Goal: Task Accomplishment & Management: Complete application form

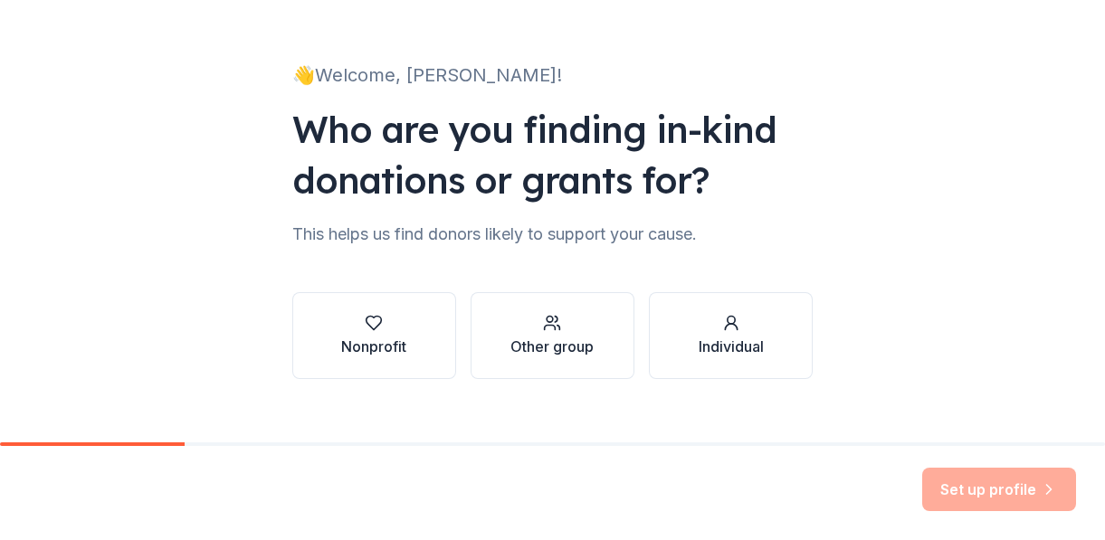
scroll to position [90, 0]
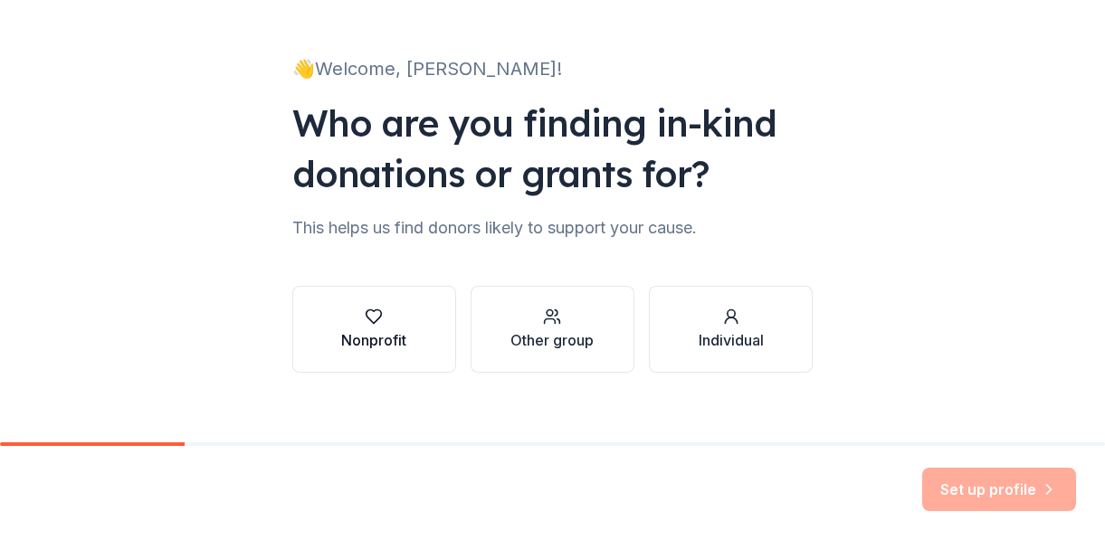
click at [362, 326] on div "Nonprofit" at bounding box center [373, 329] width 65 height 43
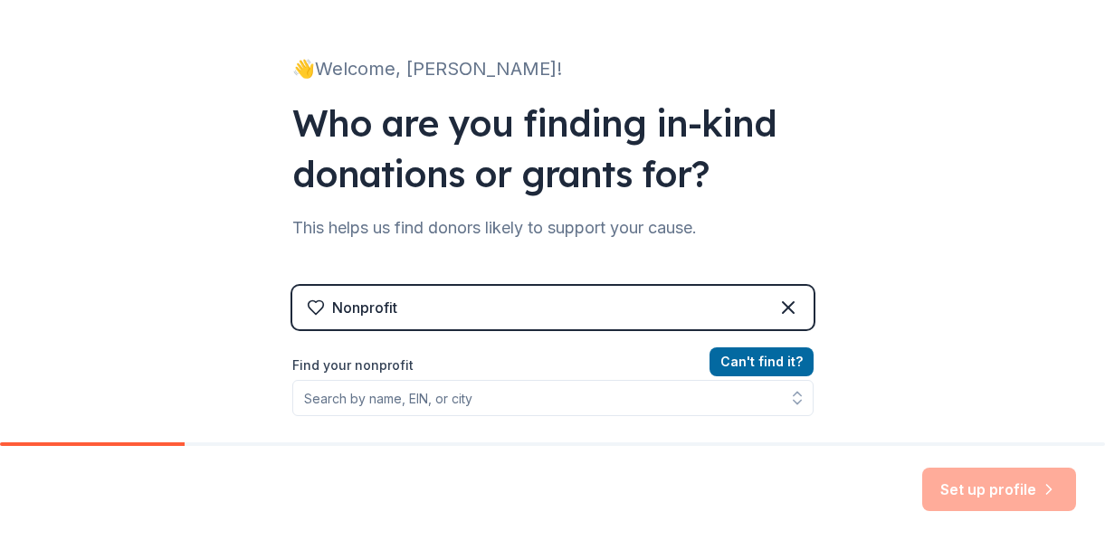
click at [385, 360] on label "Find your nonprofit" at bounding box center [552, 366] width 521 height 22
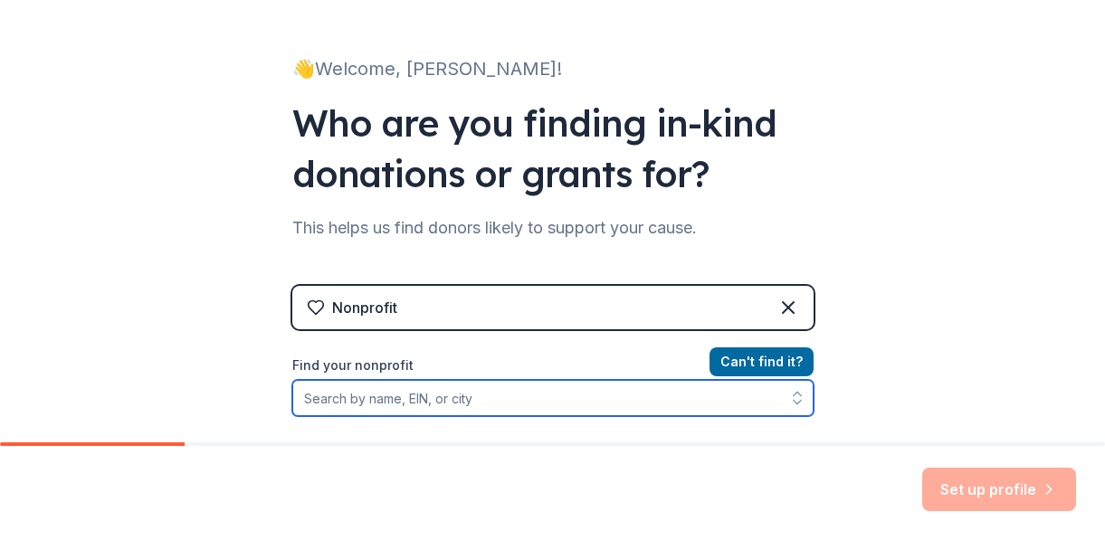
click at [379, 390] on input "Find your nonprofit" at bounding box center [552, 398] width 521 height 36
type input "sweet farm"
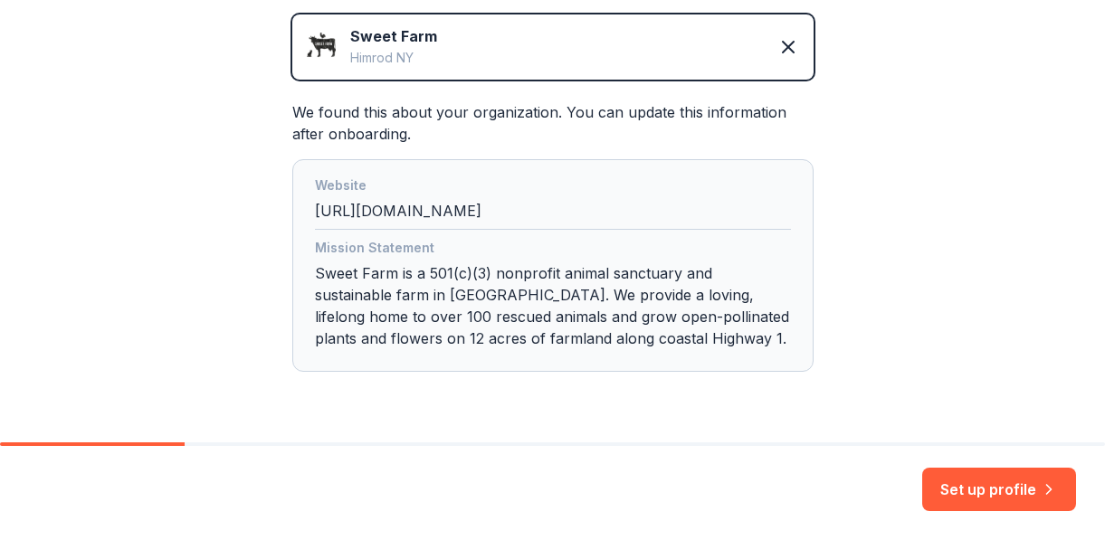
scroll to position [423, 0]
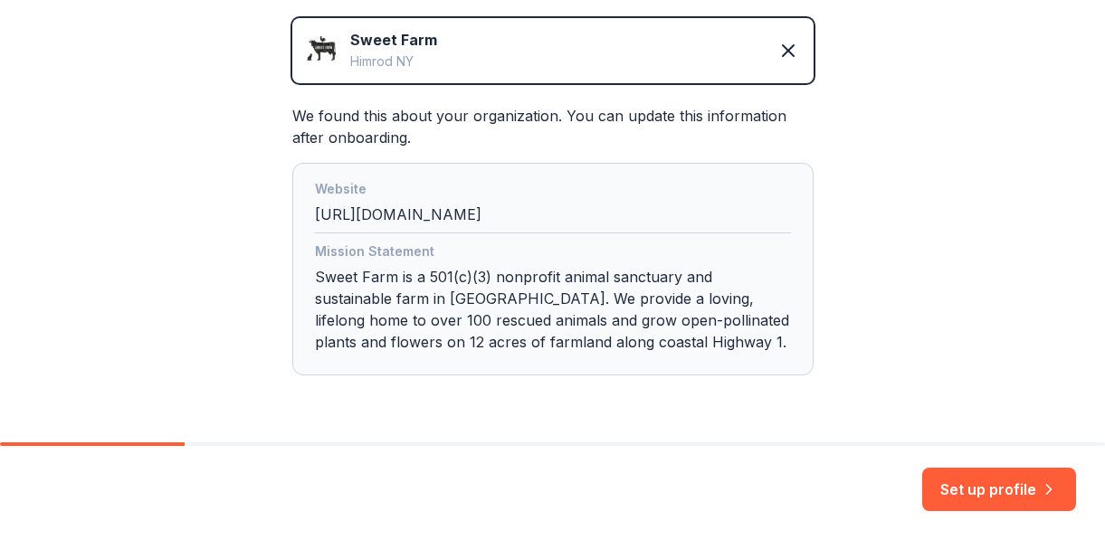
click at [564, 285] on div "Mission Statement Sweet Farm is a 501(c)(3) nonprofit animal sanctuary and sust…" at bounding box center [553, 300] width 476 height 119
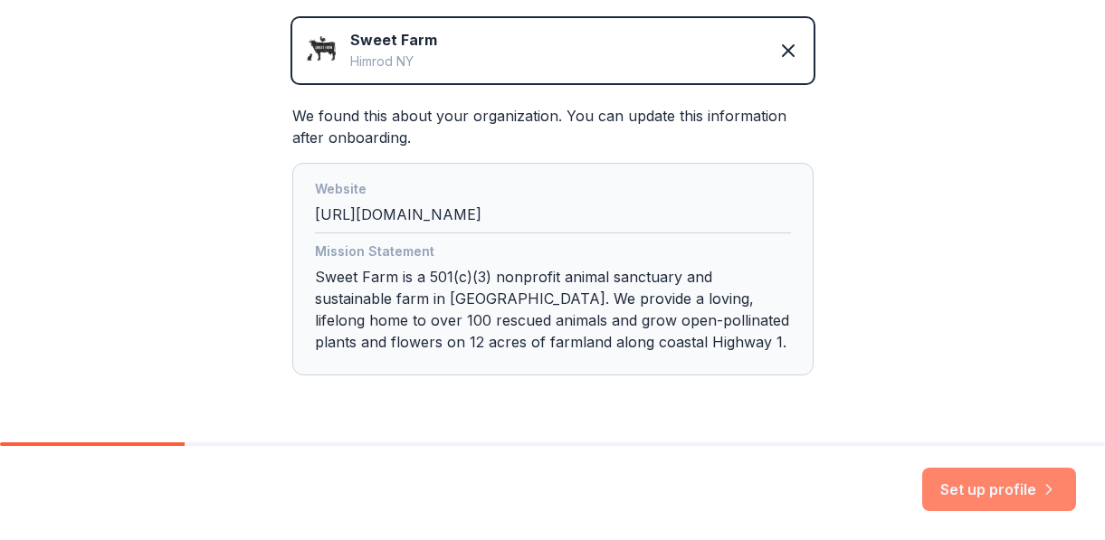
click at [1013, 486] on button "Set up profile" at bounding box center [999, 489] width 154 height 43
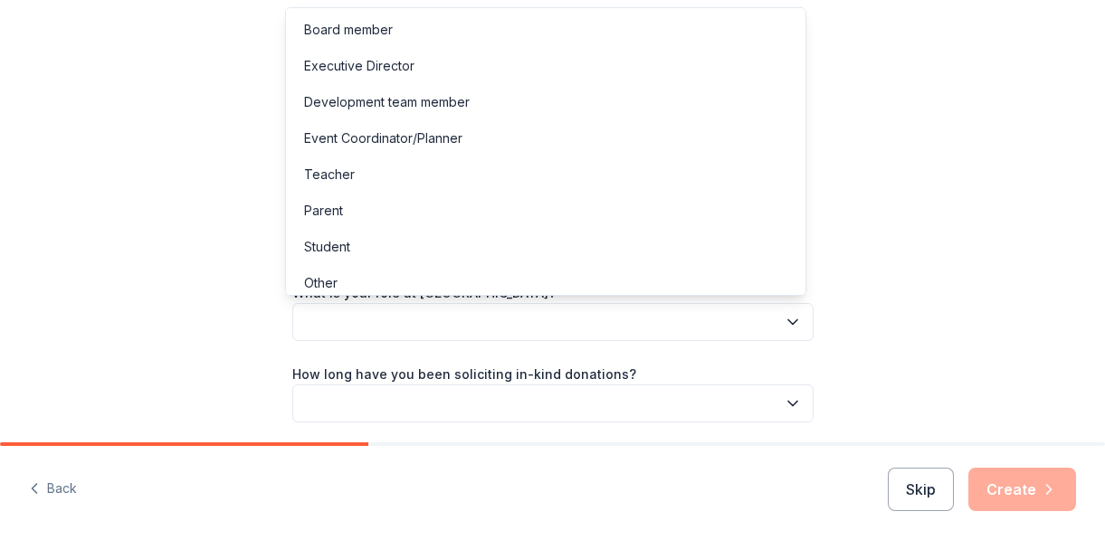
click at [784, 323] on icon "button" at bounding box center [793, 322] width 18 height 18
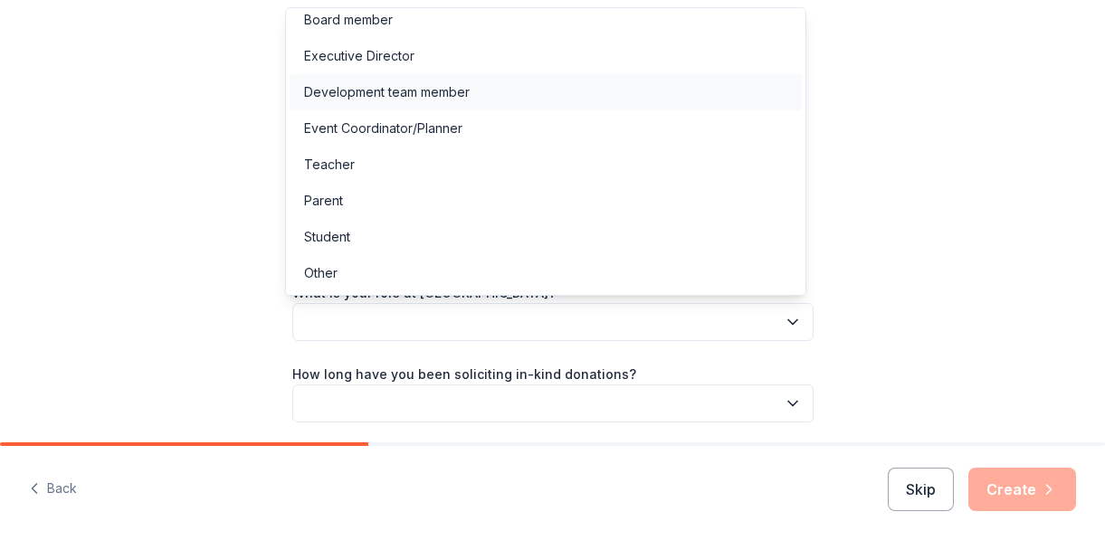
click at [425, 91] on div "Development team member" at bounding box center [387, 92] width 166 height 22
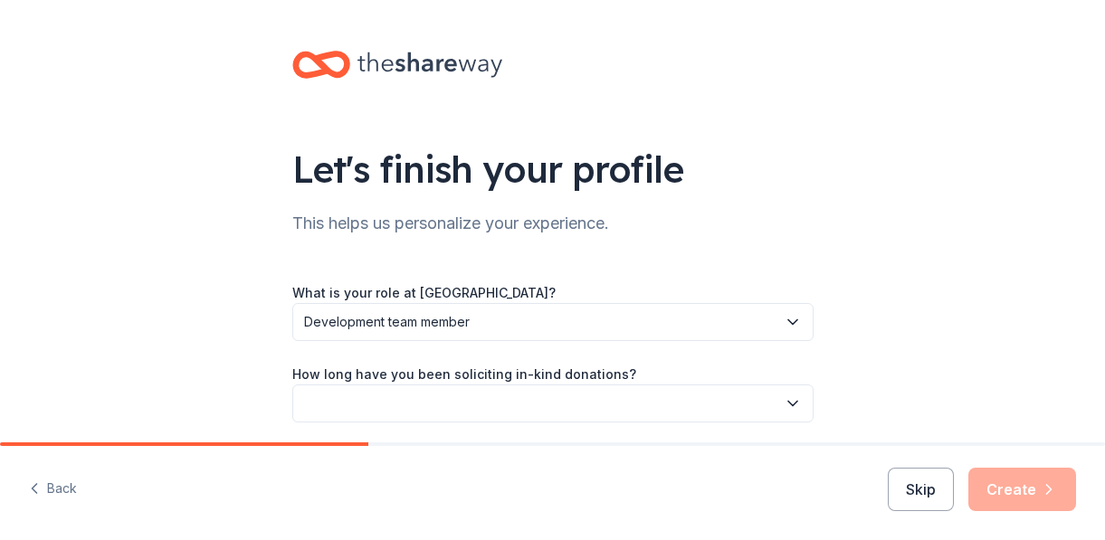
click at [526, 368] on label "How long have you been soliciting in-kind donations?" at bounding box center [464, 375] width 344 height 18
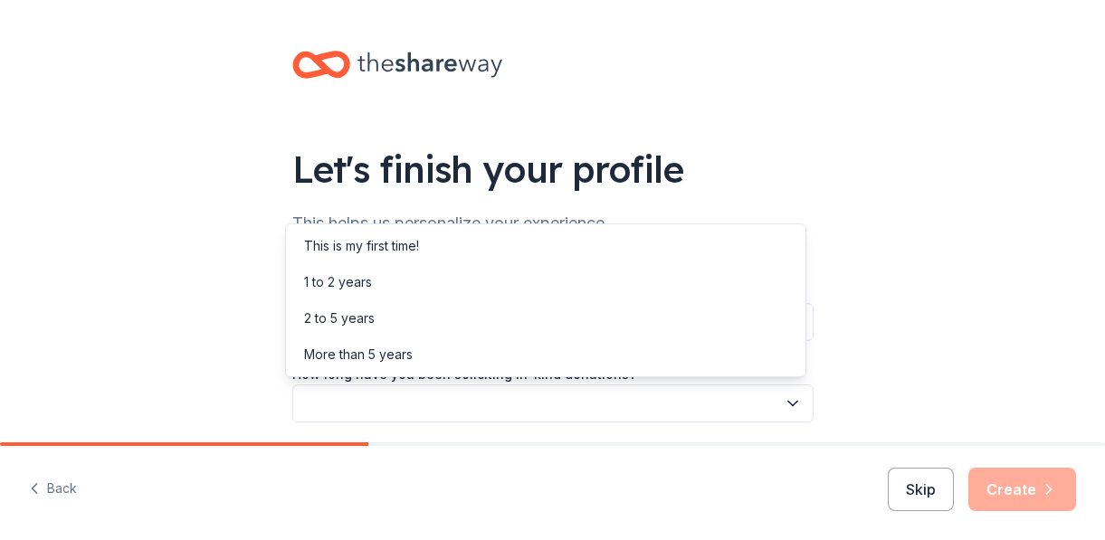
click at [785, 399] on icon "button" at bounding box center [793, 404] width 18 height 18
click at [350, 289] on div "1 to 2 years" at bounding box center [338, 282] width 68 height 22
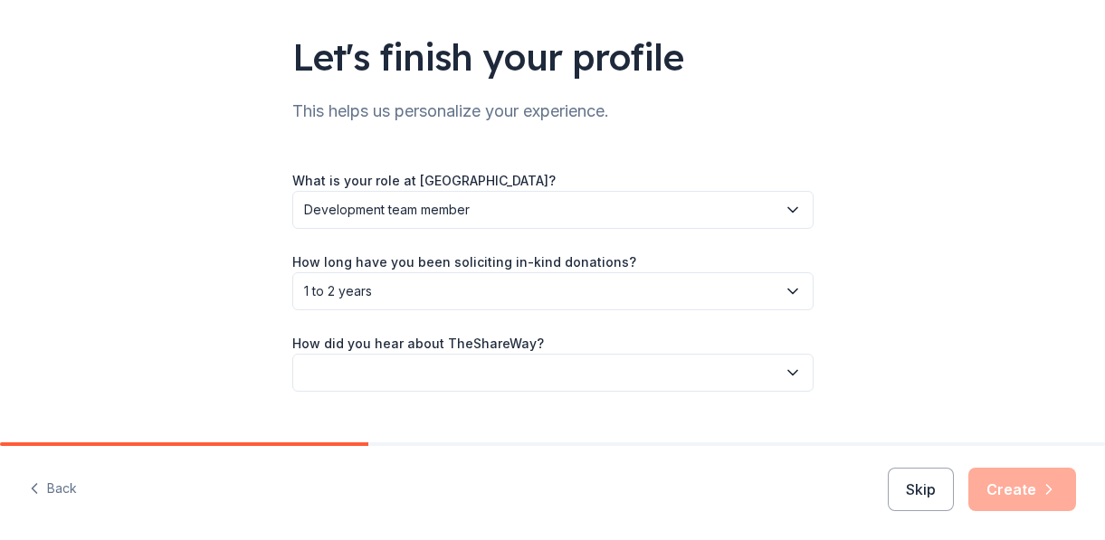
scroll to position [148, 0]
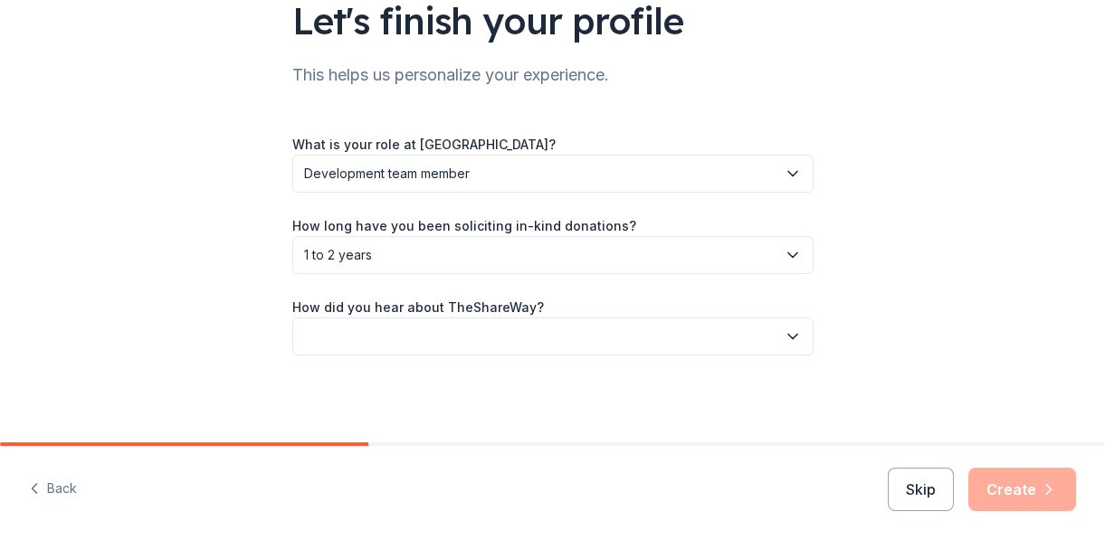
click at [784, 329] on icon "button" at bounding box center [793, 337] width 18 height 18
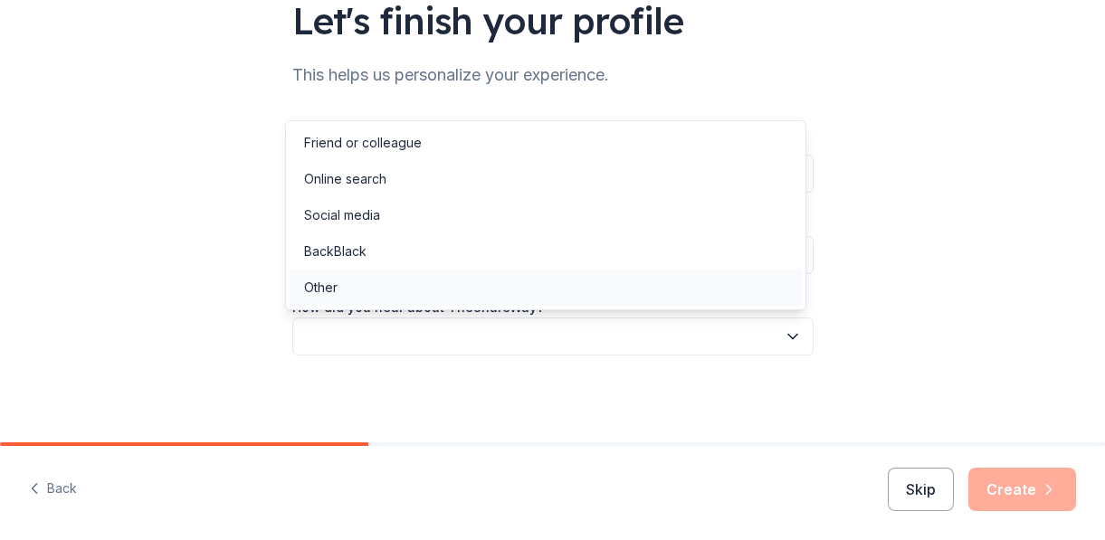
click at [332, 298] on div "Other" at bounding box center [320, 288] width 33 height 22
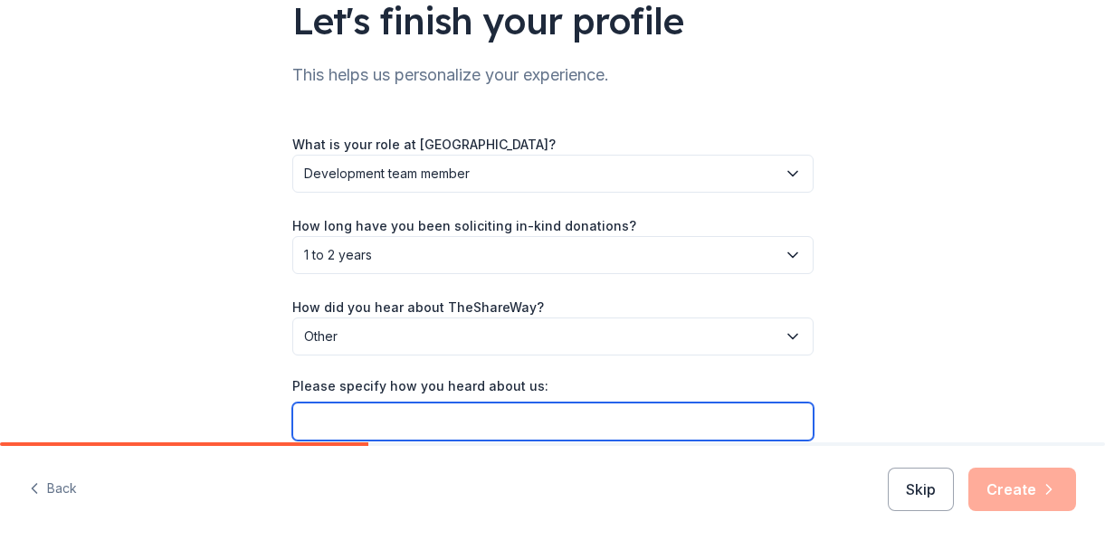
click at [583, 403] on input "Please specify how you heard about us:" at bounding box center [552, 422] width 521 height 38
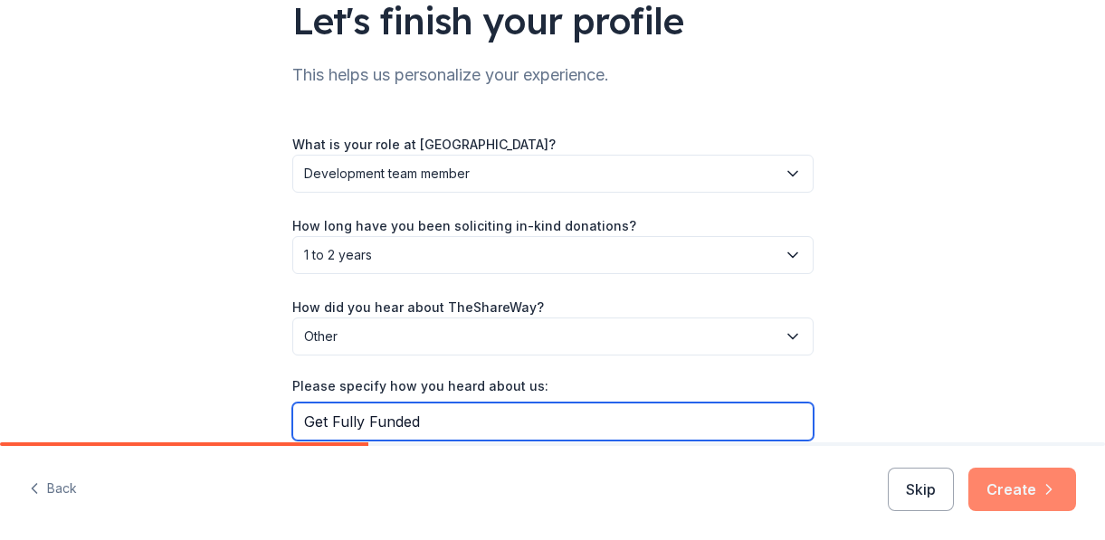
type input "Get Fully Funded"
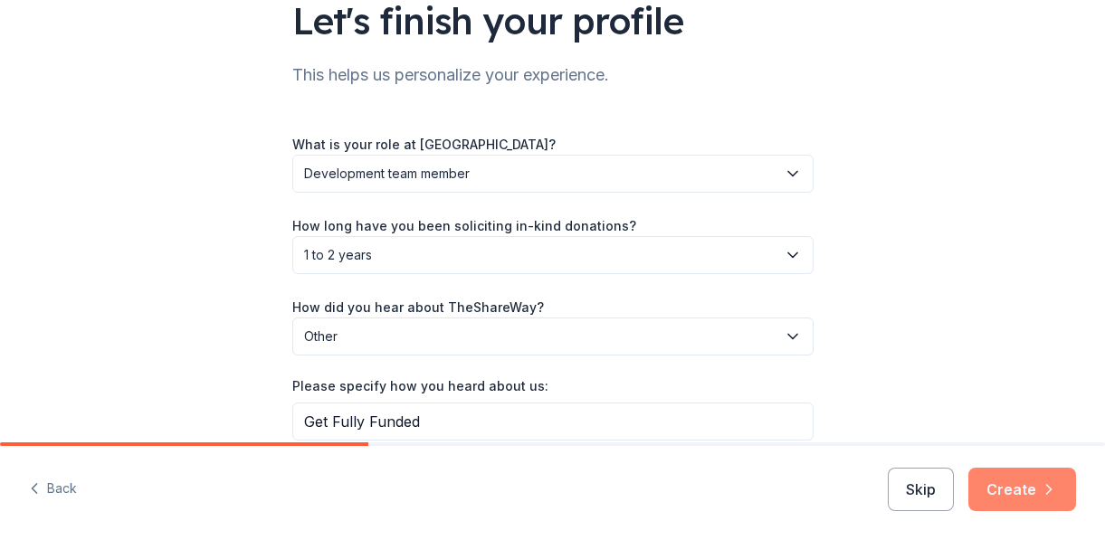
click at [1037, 489] on button "Create" at bounding box center [1022, 489] width 108 height 43
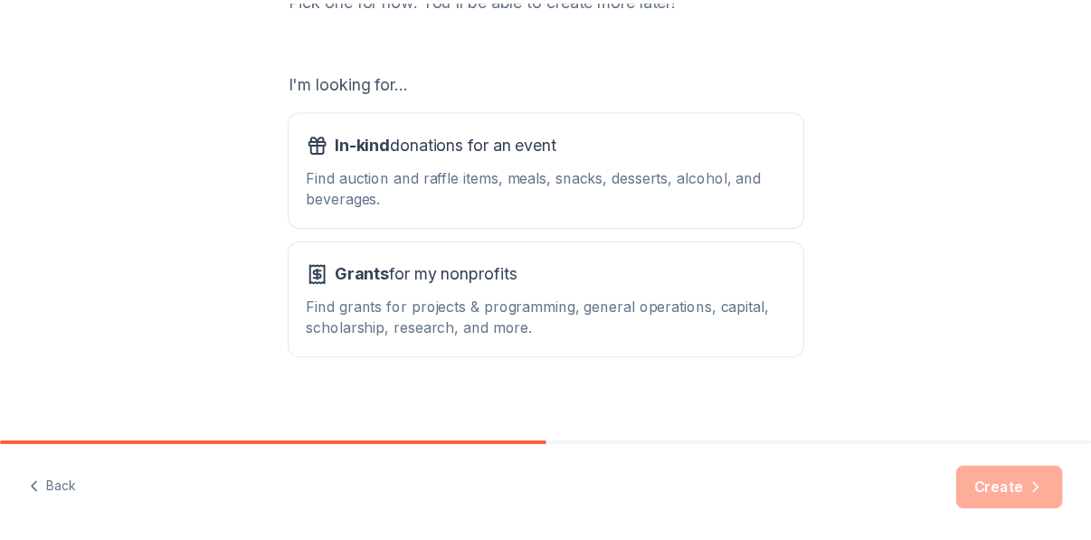
scroll to position [288, 0]
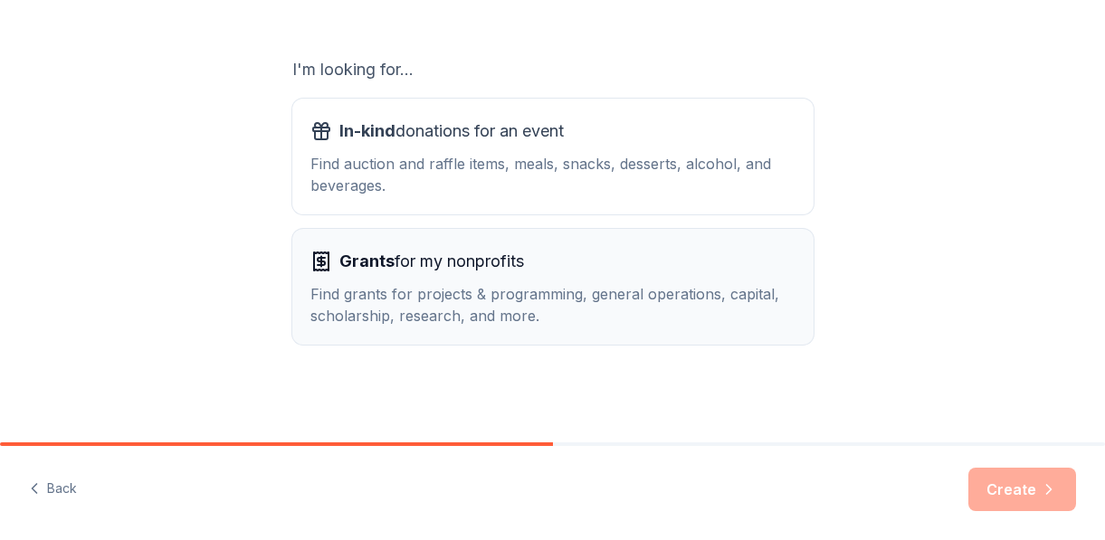
click at [491, 267] on span "Grants for my nonprofits" at bounding box center [431, 261] width 185 height 29
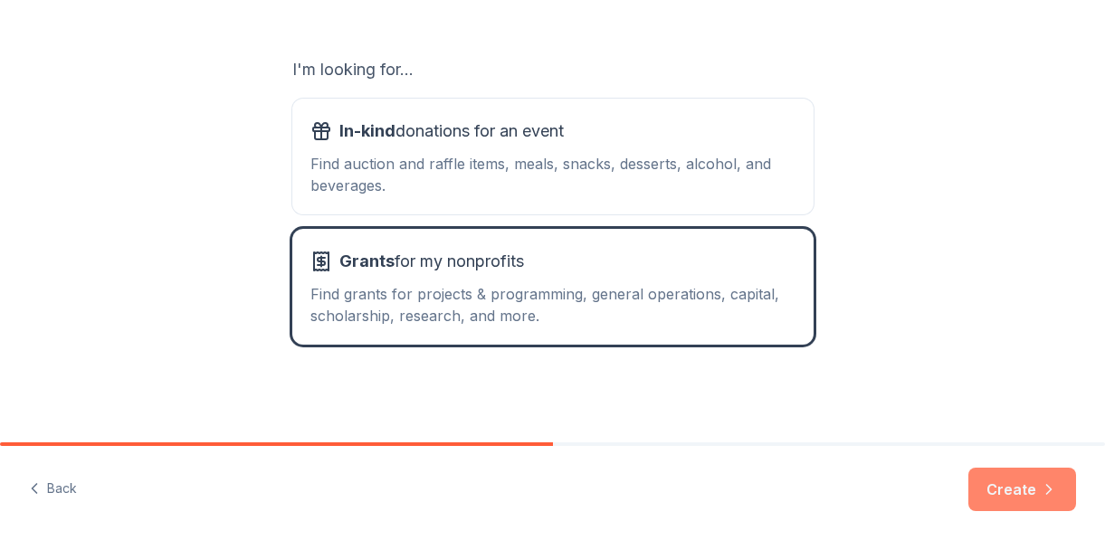
click at [1013, 478] on button "Create" at bounding box center [1022, 489] width 108 height 43
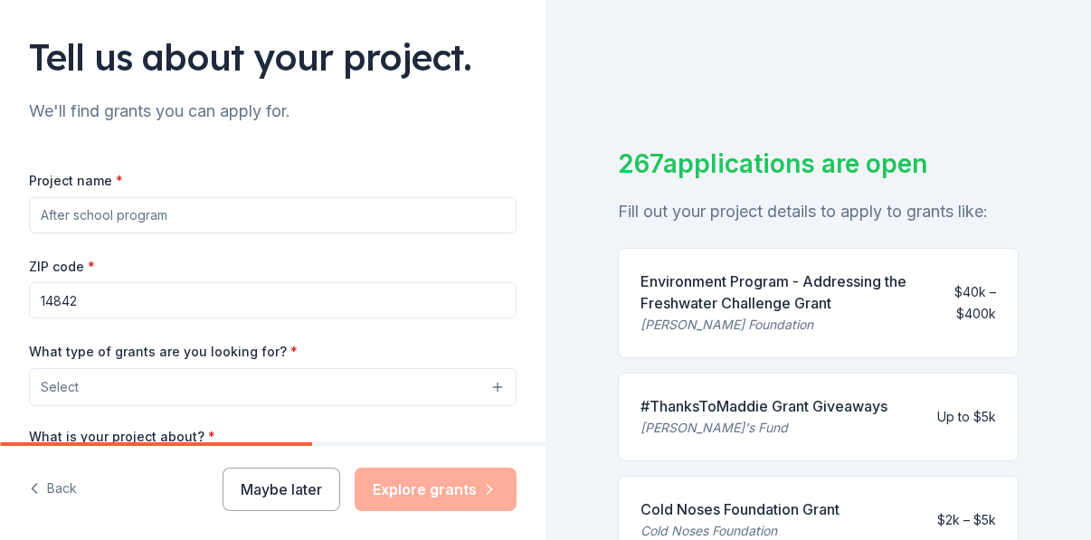
scroll to position [115, 0]
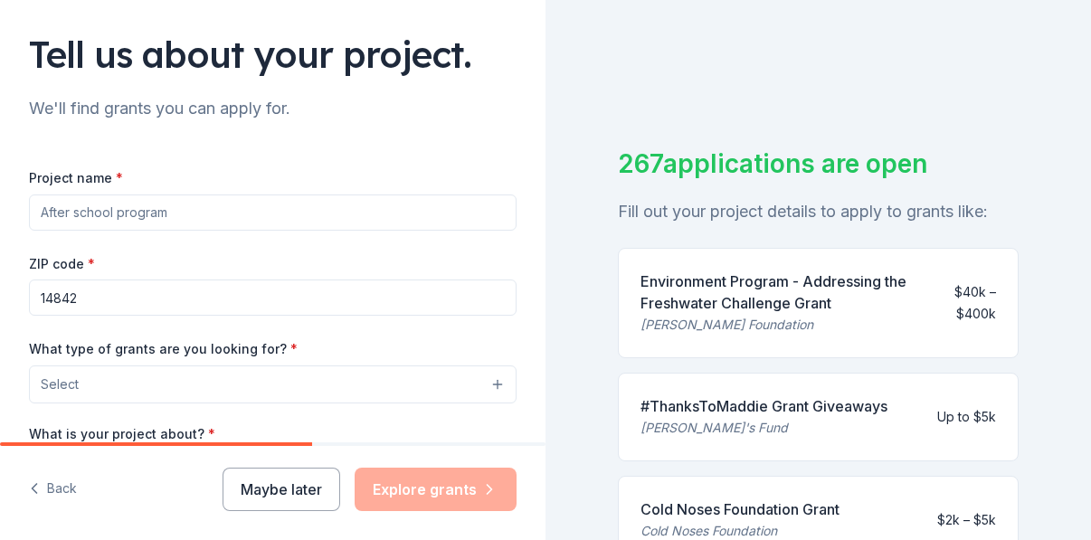
click at [199, 210] on input "Project name *" at bounding box center [273, 213] width 488 height 36
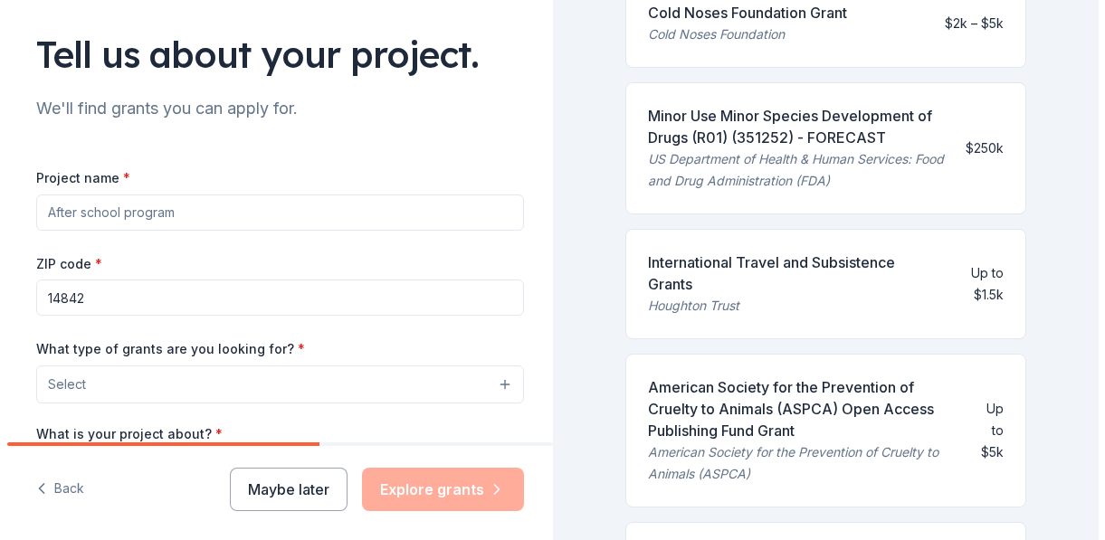
scroll to position [500, 0]
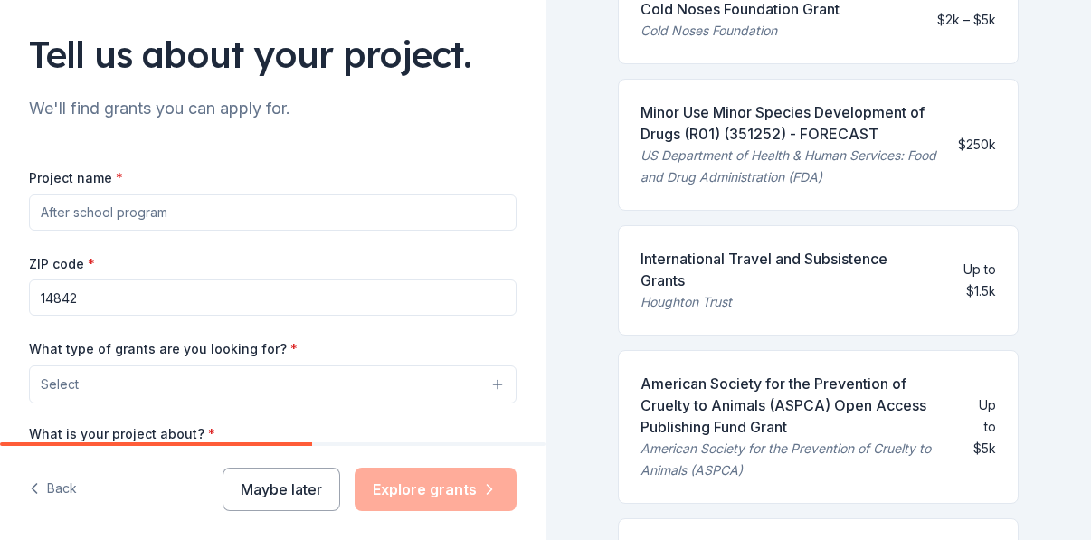
click at [478, 379] on button "Select" at bounding box center [273, 385] width 488 height 38
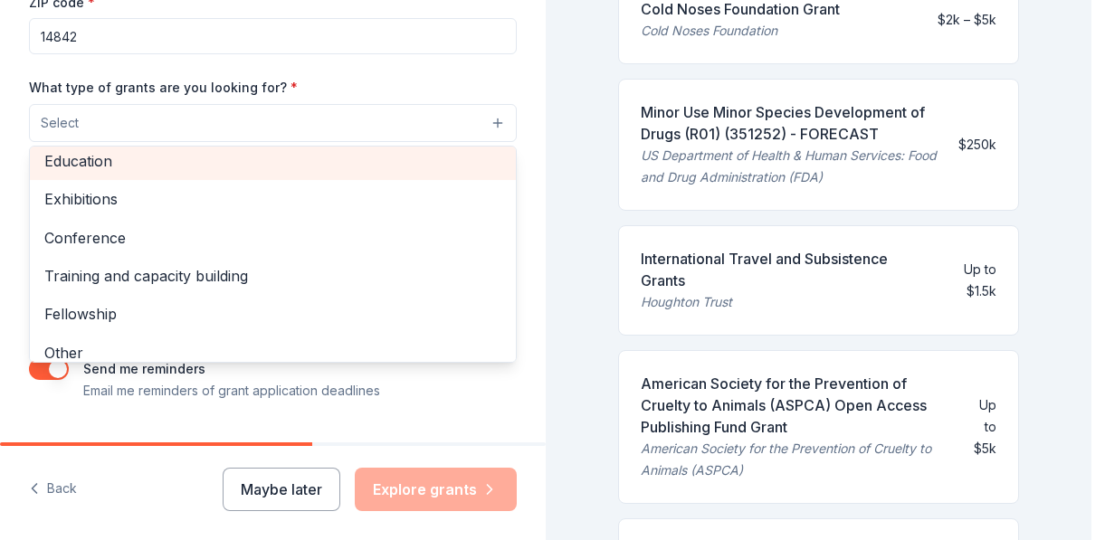
scroll to position [214, 0]
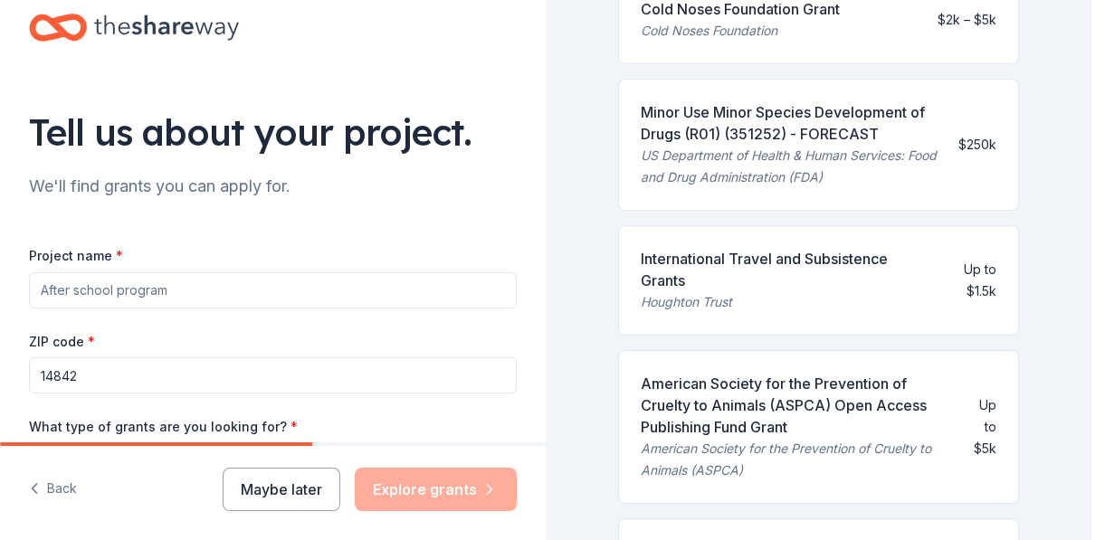
click at [245, 293] on div "Project name * ZIP code * 14842 What type of grants are you looking for? * Sele…" at bounding box center [273, 492] width 488 height 497
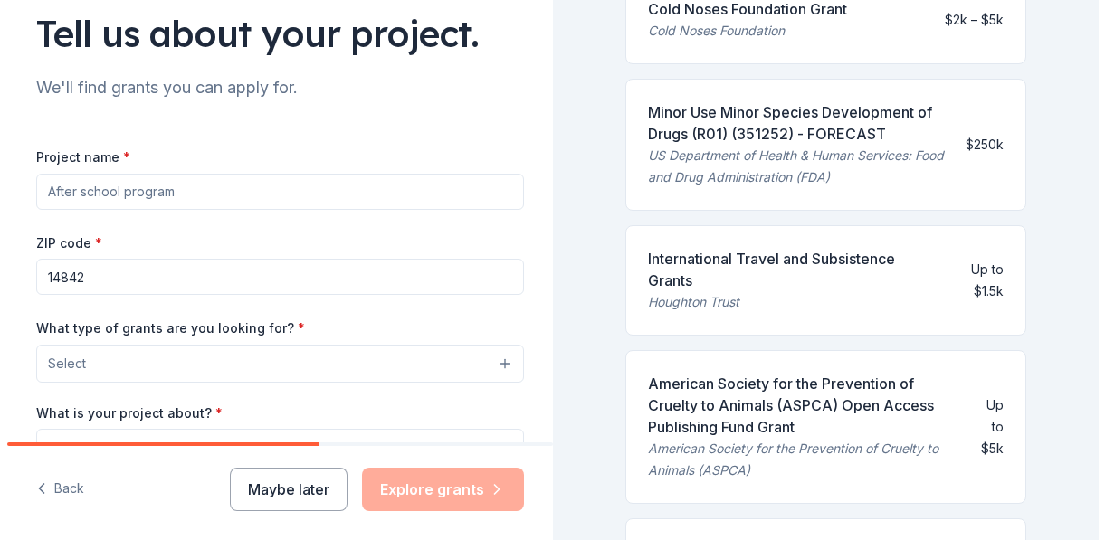
scroll to position [126, 0]
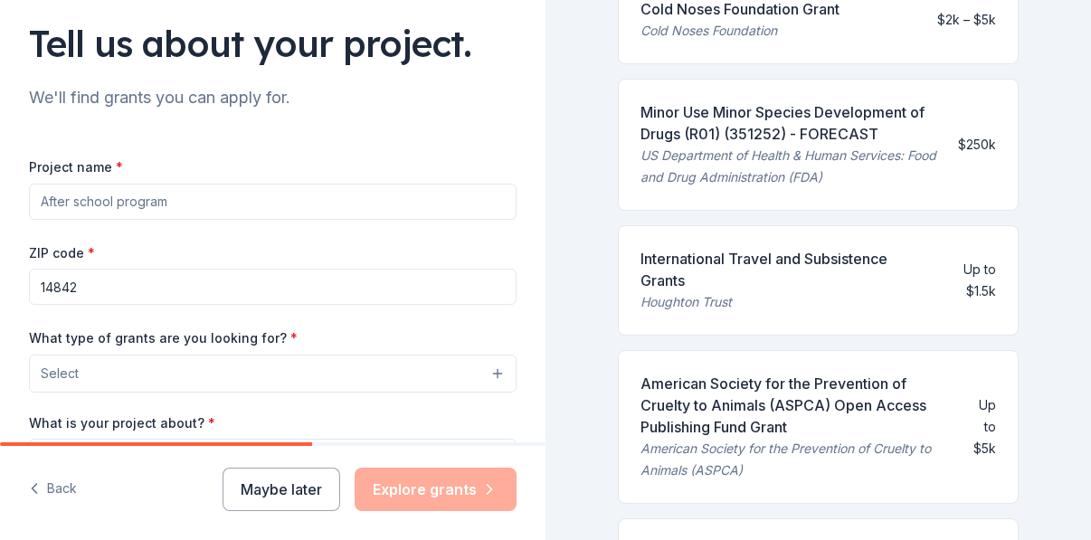
click at [219, 211] on input "Project name *" at bounding box center [273, 202] width 488 height 36
type input "Climate change education"
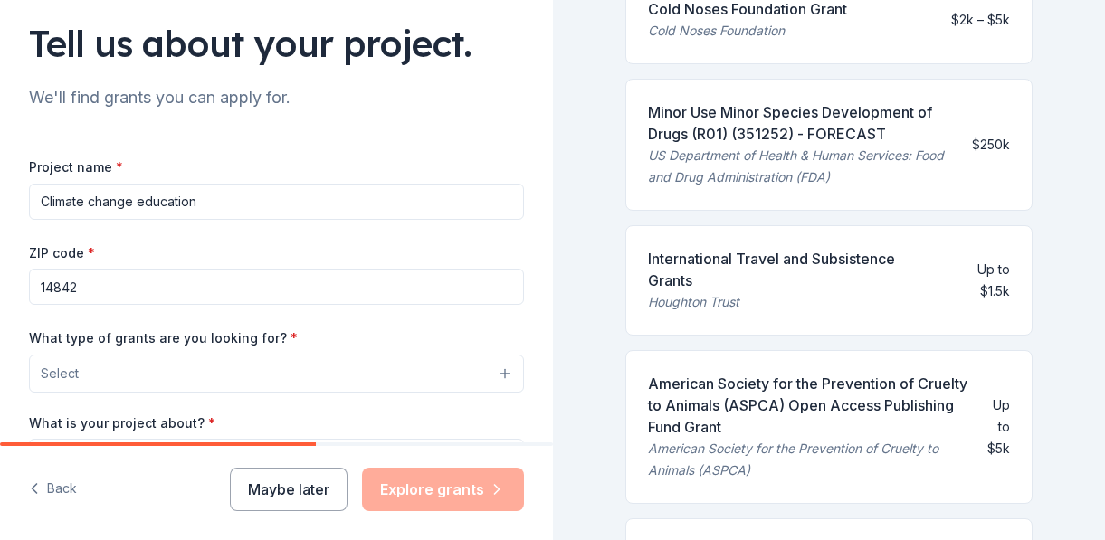
click at [275, 385] on button "Select" at bounding box center [276, 374] width 495 height 38
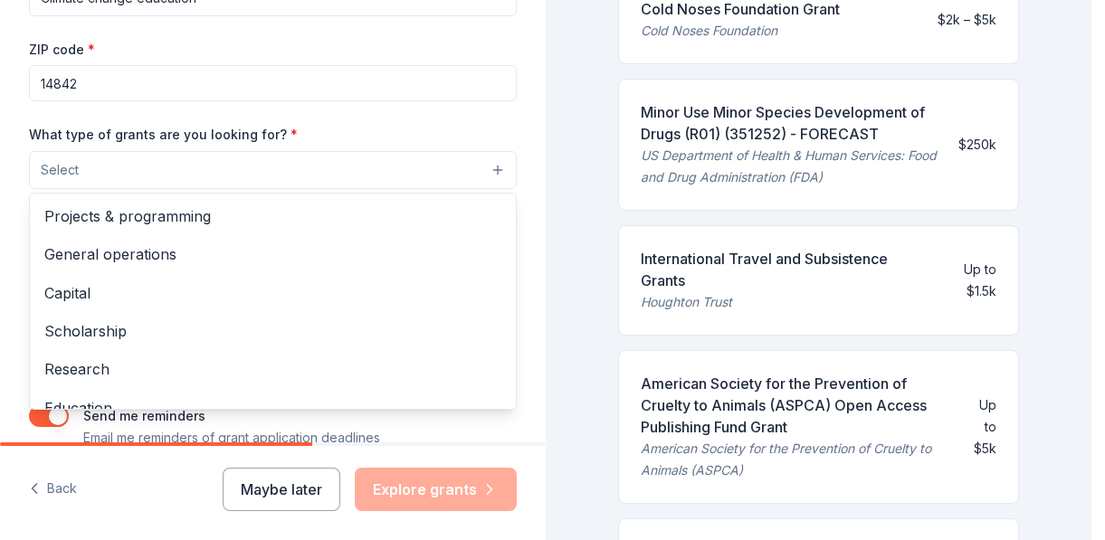
scroll to position [360, 0]
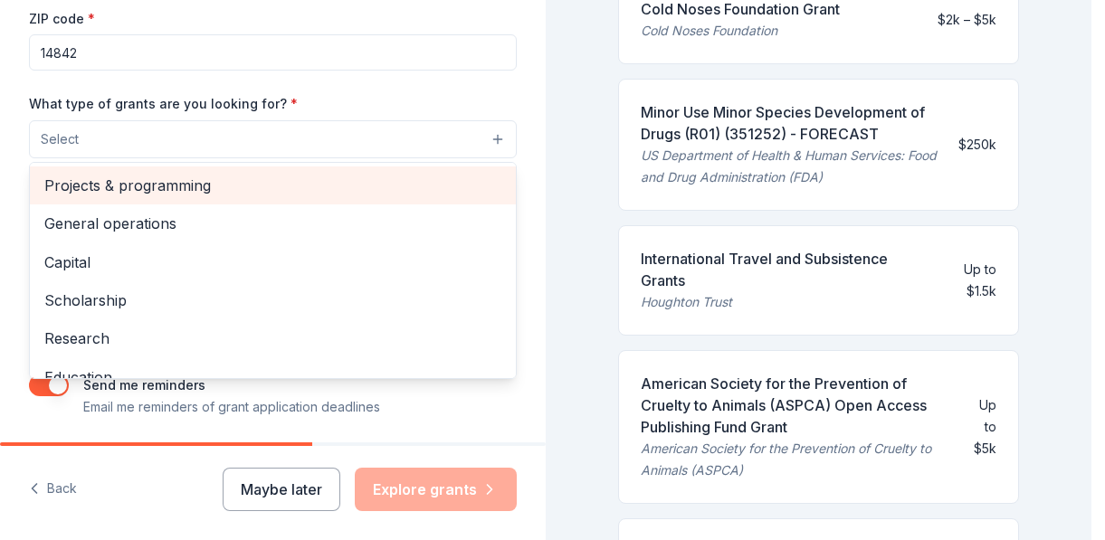
click at [200, 190] on span "Projects & programming" at bounding box center [272, 186] width 457 height 24
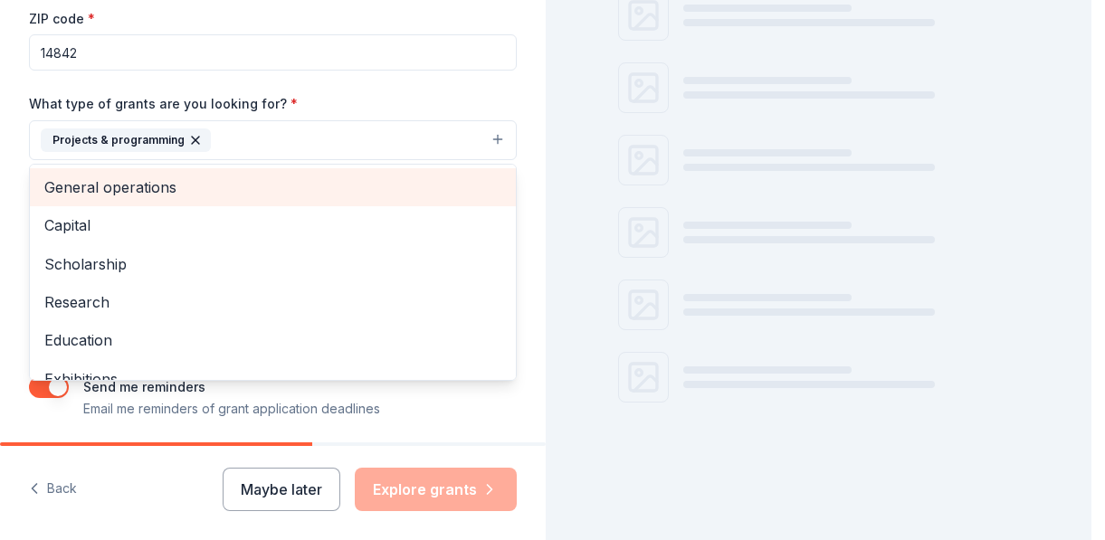
scroll to position [500, 0]
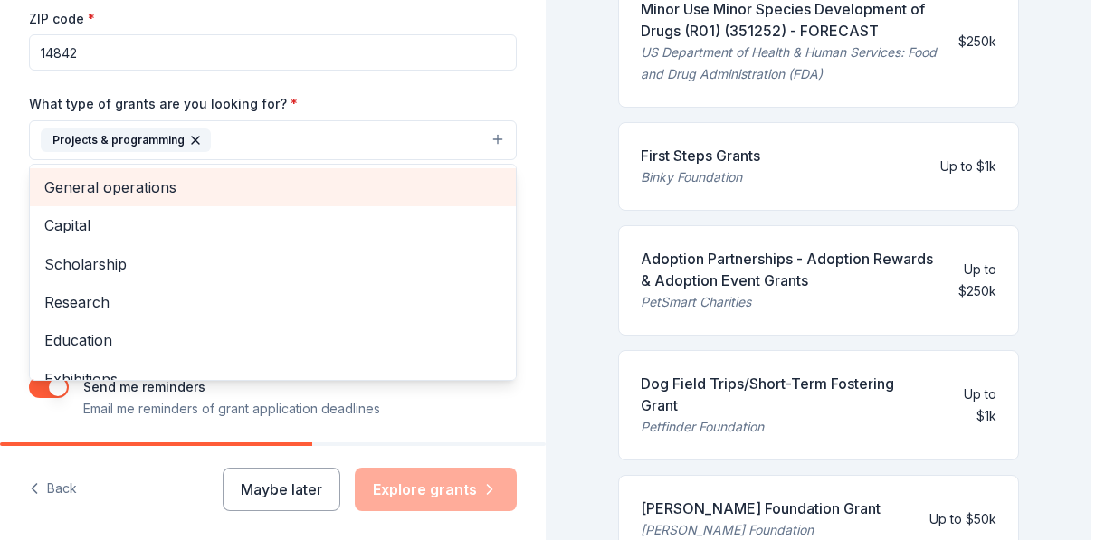
click at [116, 192] on span "General operations" at bounding box center [272, 188] width 457 height 24
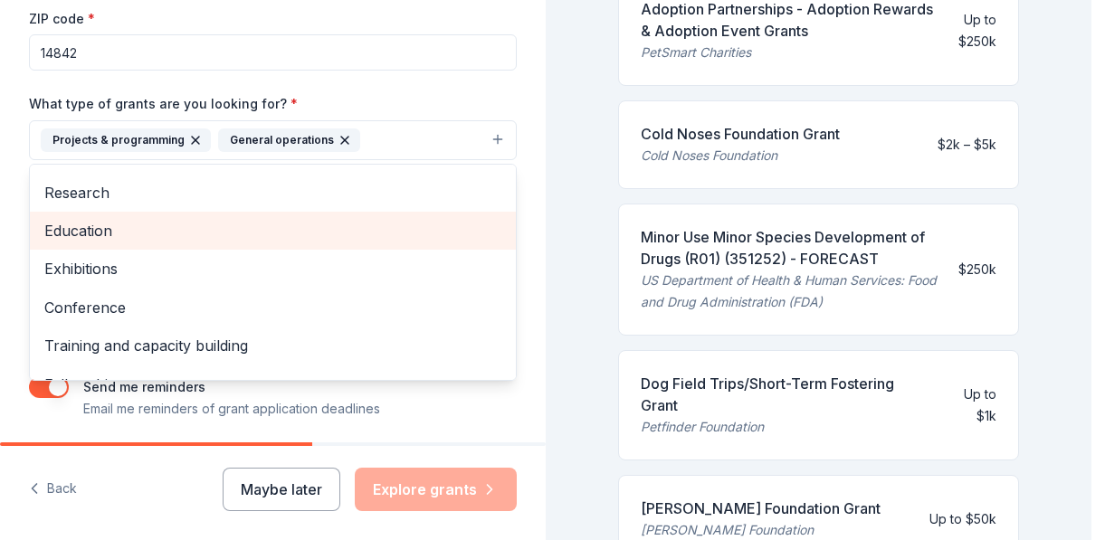
scroll to position [76, 0]
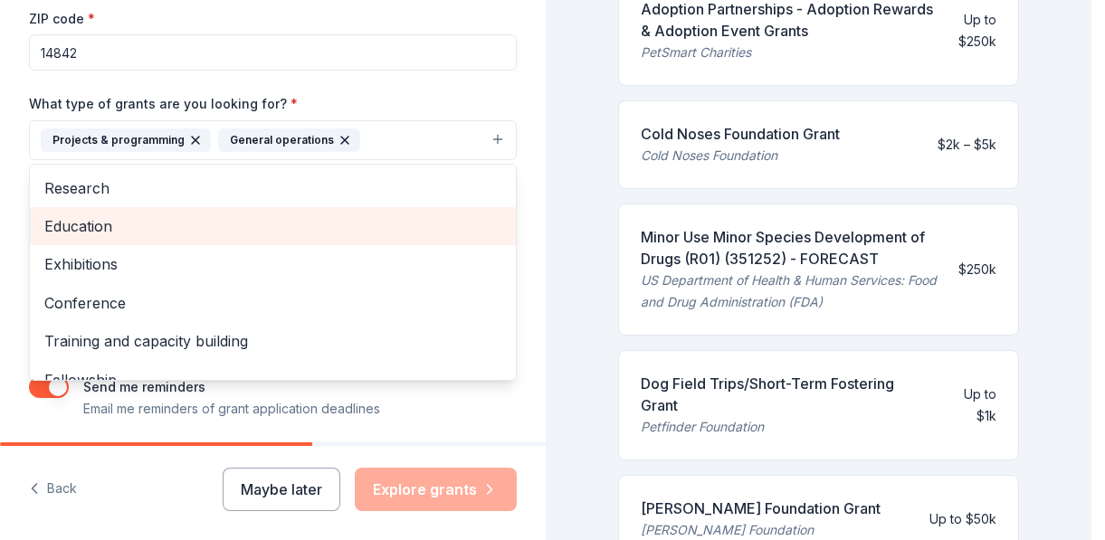
click at [90, 228] on span "Education" at bounding box center [272, 226] width 457 height 24
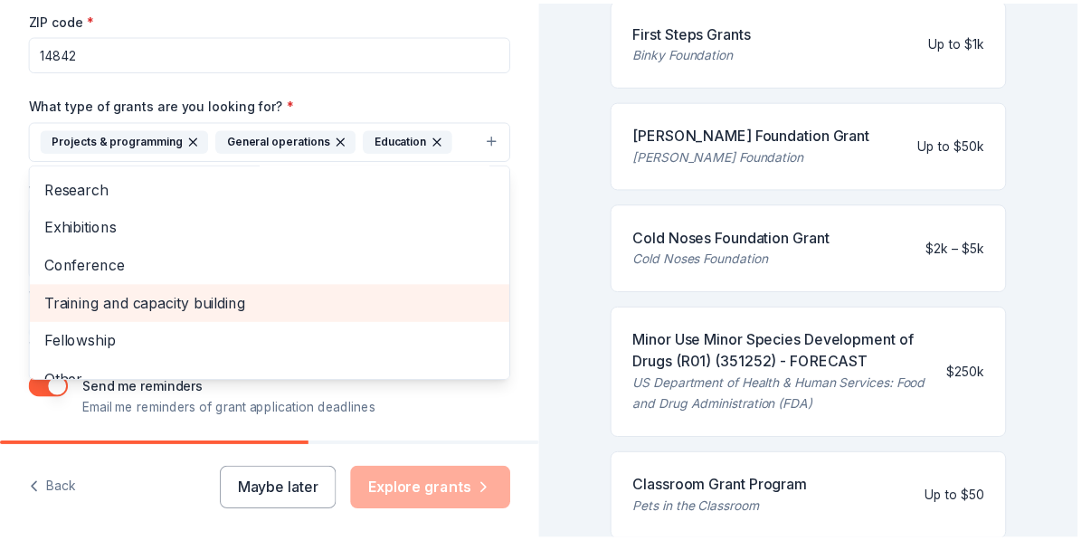
scroll to position [99, 0]
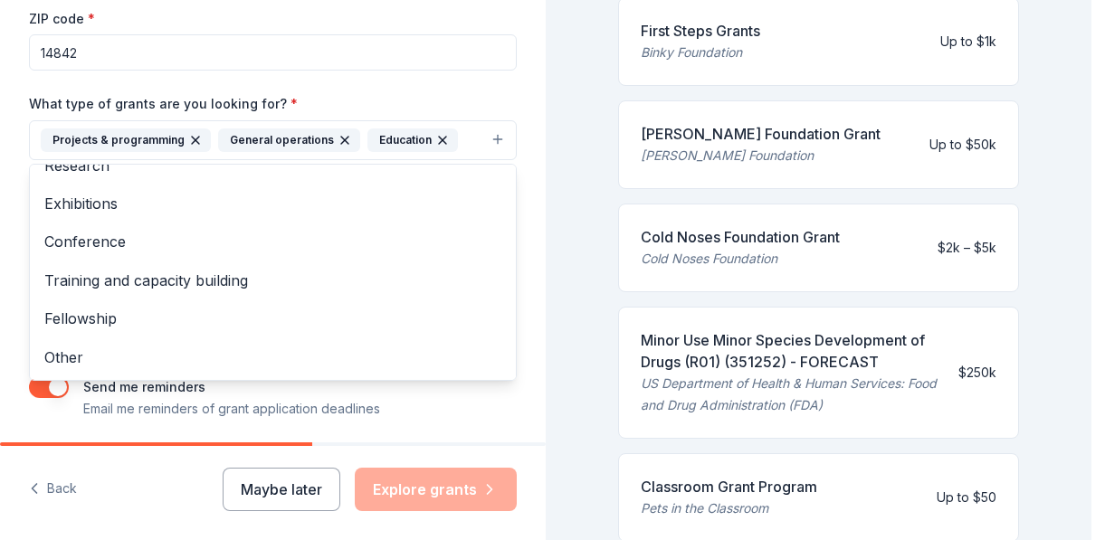
click at [548, 138] on div "Tell us about your project. We'll find grants you can apply for. Project name *…" at bounding box center [545, 270] width 1091 height 540
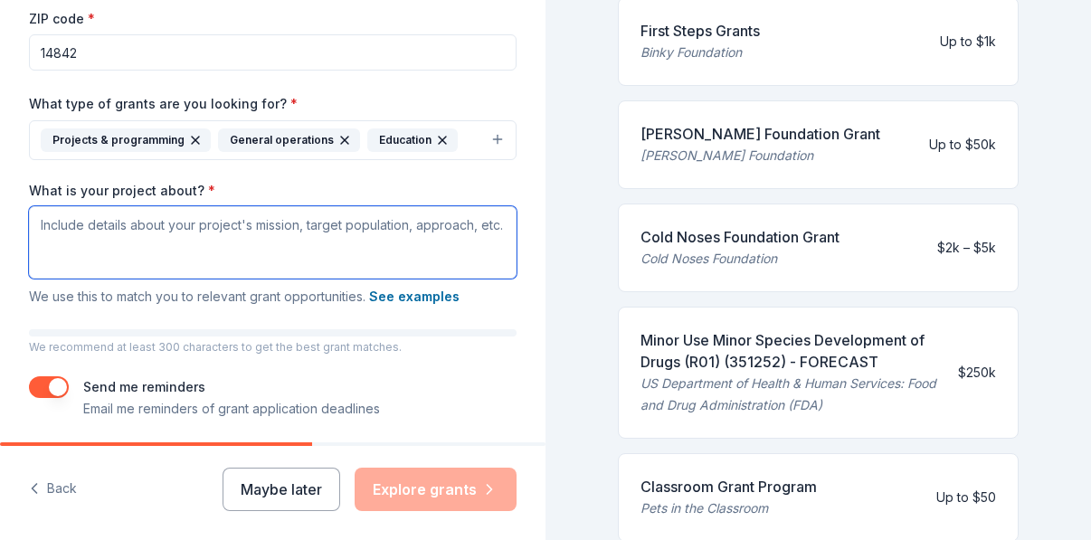
click at [286, 241] on textarea "What is your project about? *" at bounding box center [273, 242] width 488 height 72
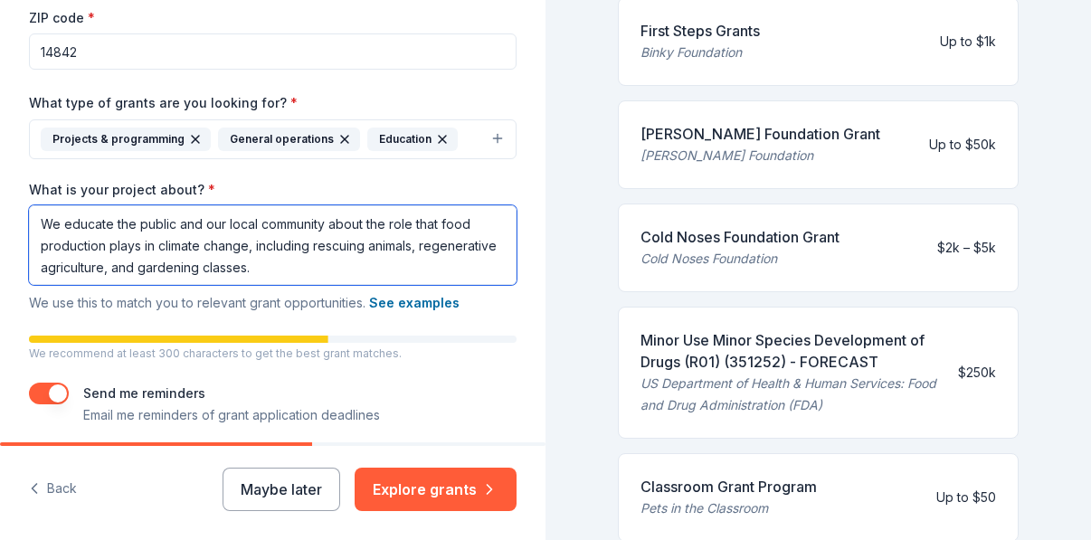
scroll to position [2, 0]
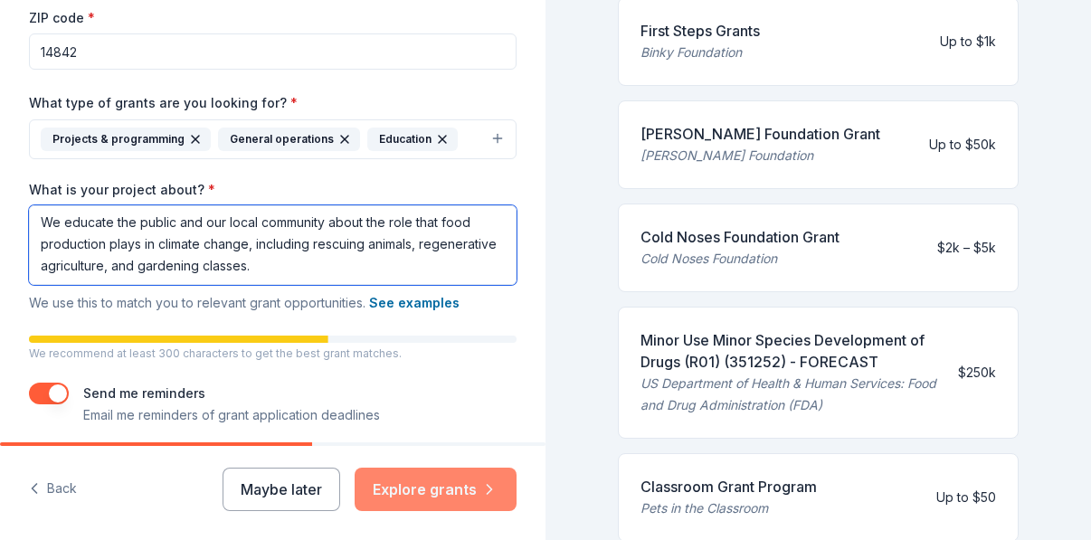
type textarea "We educate the public and our local community about the role that food producti…"
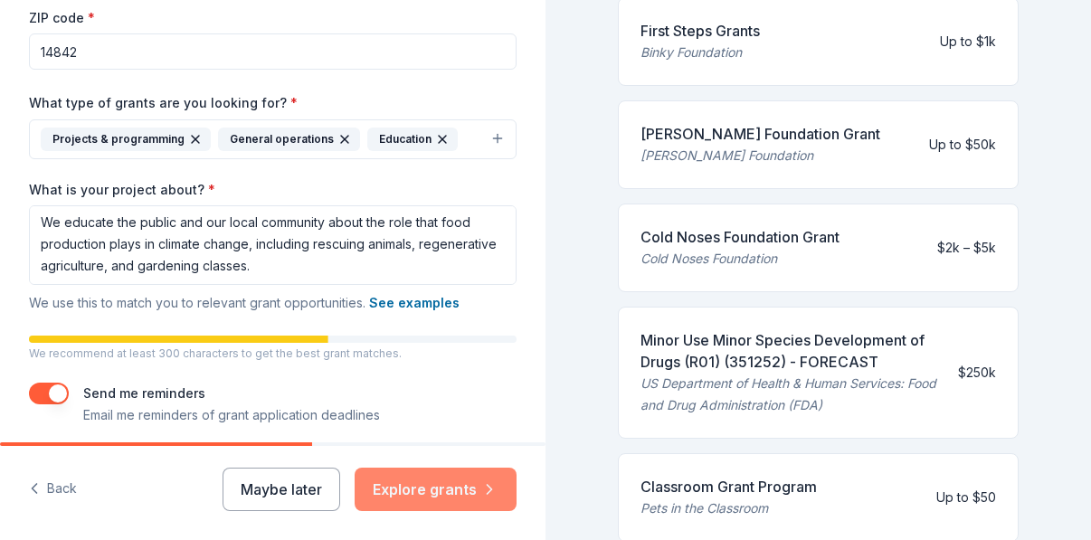
click at [466, 484] on button "Explore grants" at bounding box center [436, 489] width 162 height 43
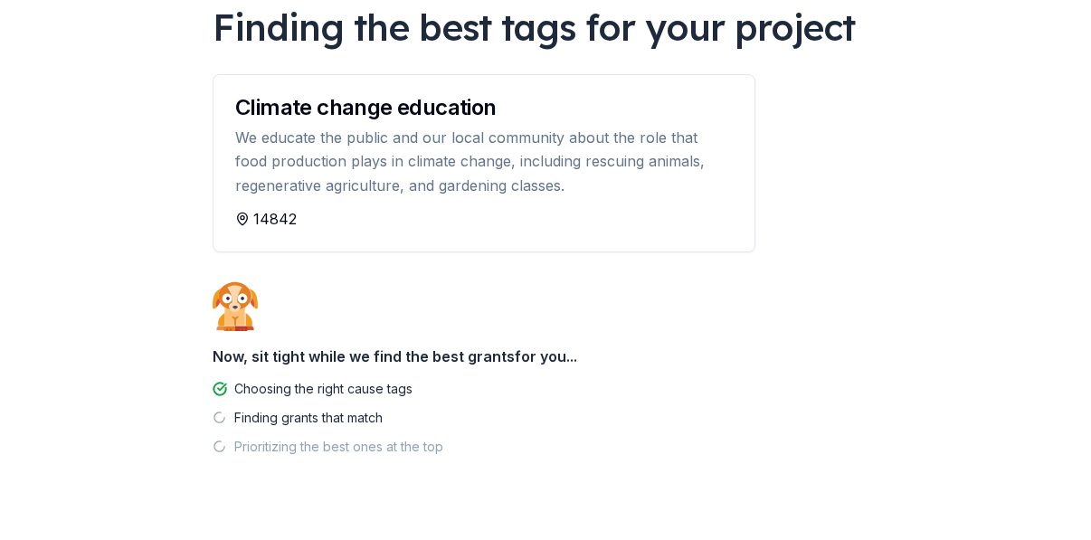
scroll to position [186, 0]
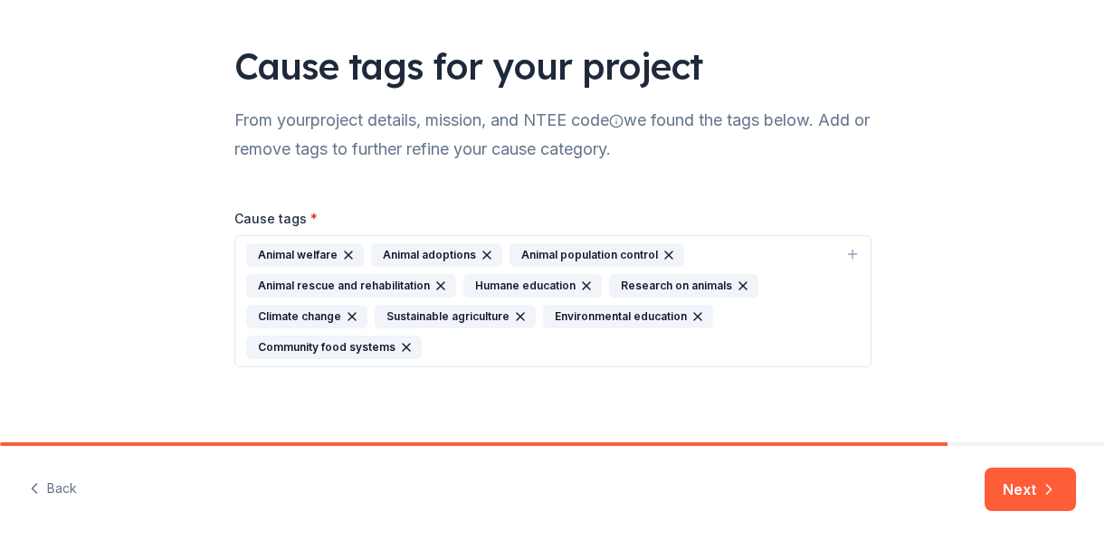
scroll to position [114, 0]
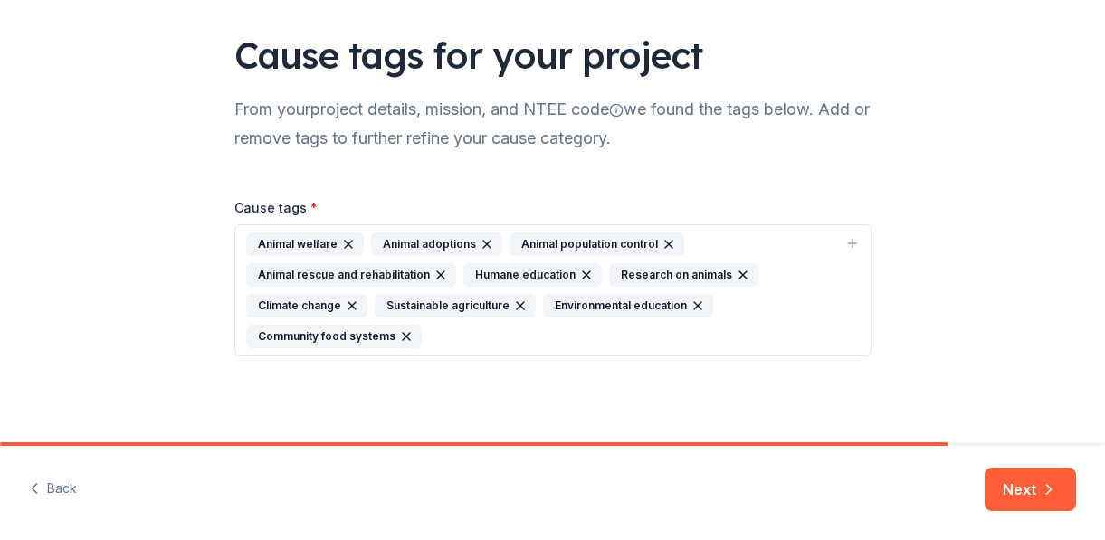
click at [483, 242] on icon "button" at bounding box center [486, 244] width 7 height 7
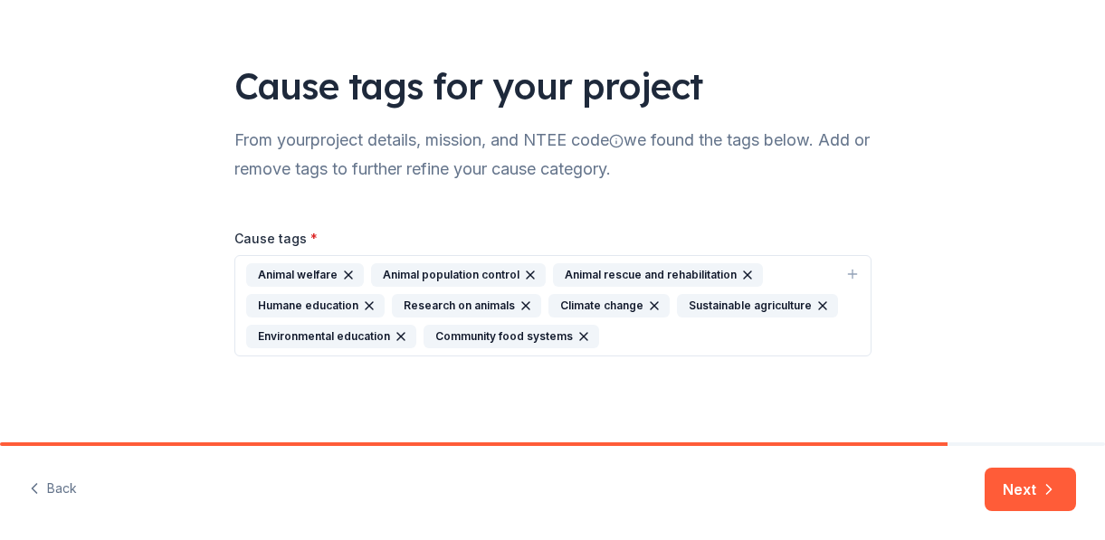
click at [522, 307] on icon "button" at bounding box center [525, 305] width 7 height 7
click at [845, 271] on icon "button" at bounding box center [852, 274] width 14 height 14
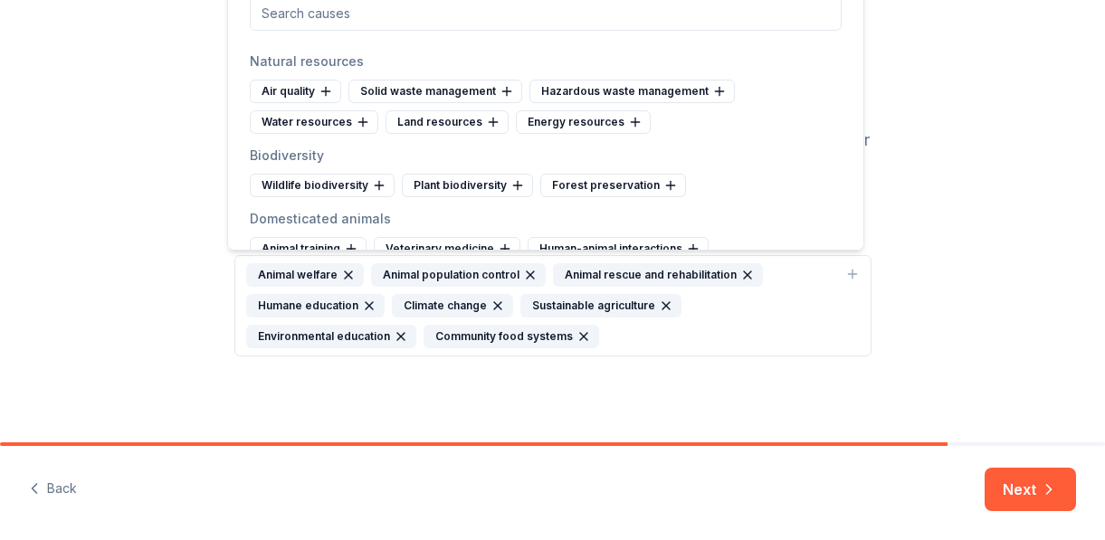
scroll to position [1502, 0]
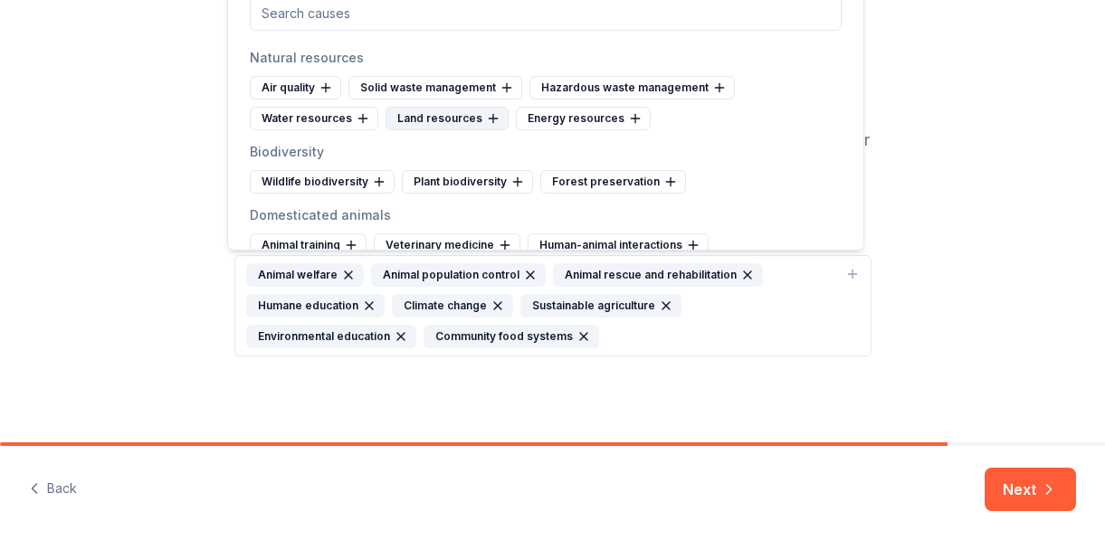
click at [468, 115] on div "Land resources" at bounding box center [446, 119] width 123 height 24
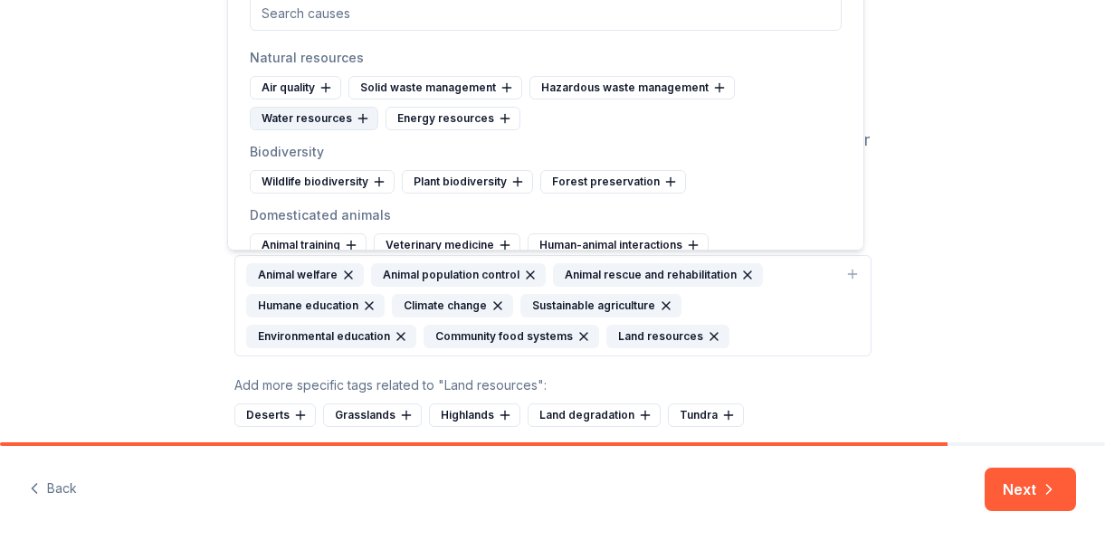
click at [292, 109] on div "Water resources" at bounding box center [314, 119] width 128 height 24
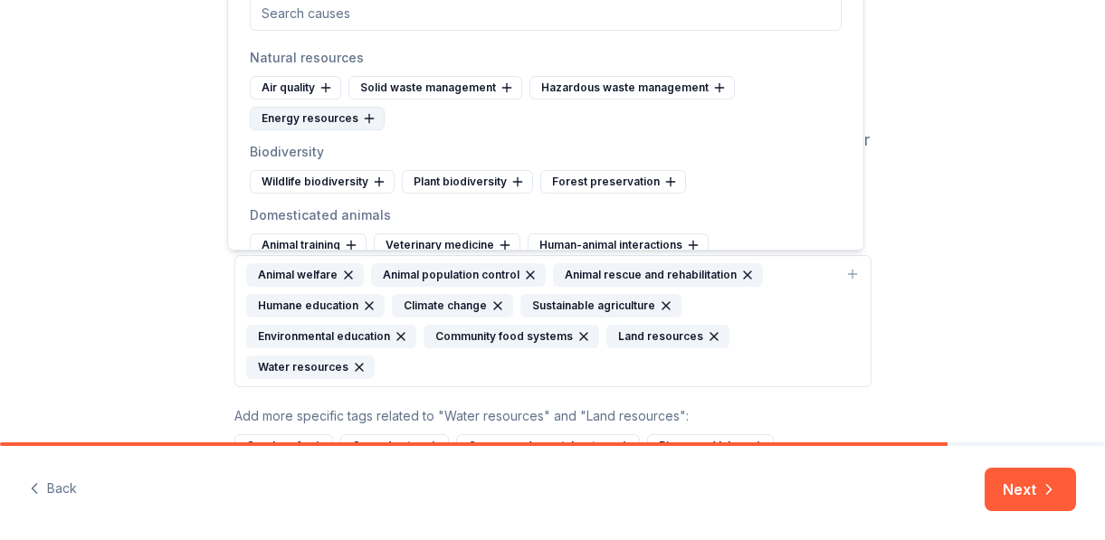
click at [304, 119] on div "Energy resources" at bounding box center [317, 119] width 135 height 24
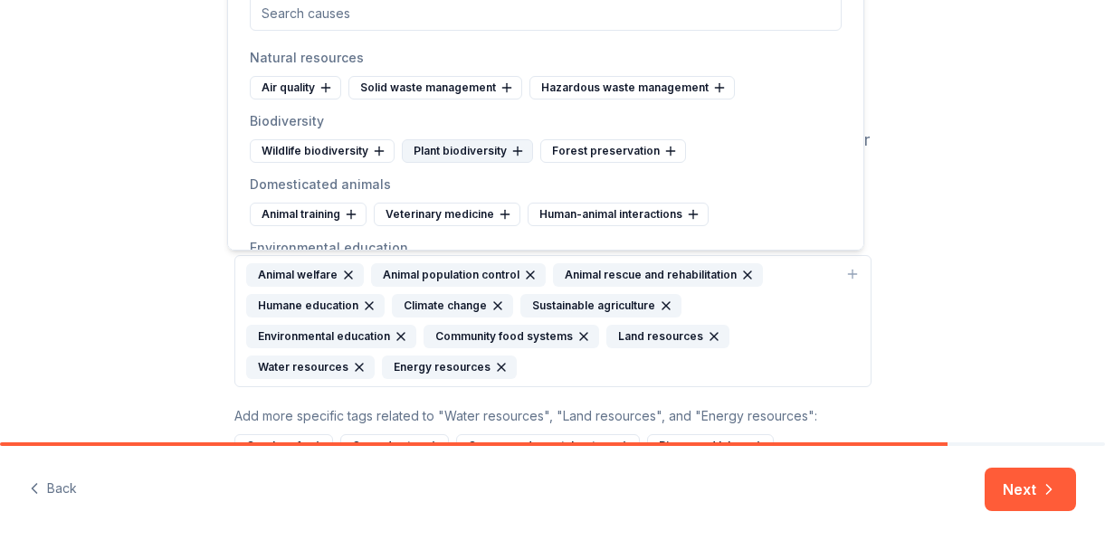
click at [480, 147] on div "Plant biodiversity" at bounding box center [467, 151] width 131 height 24
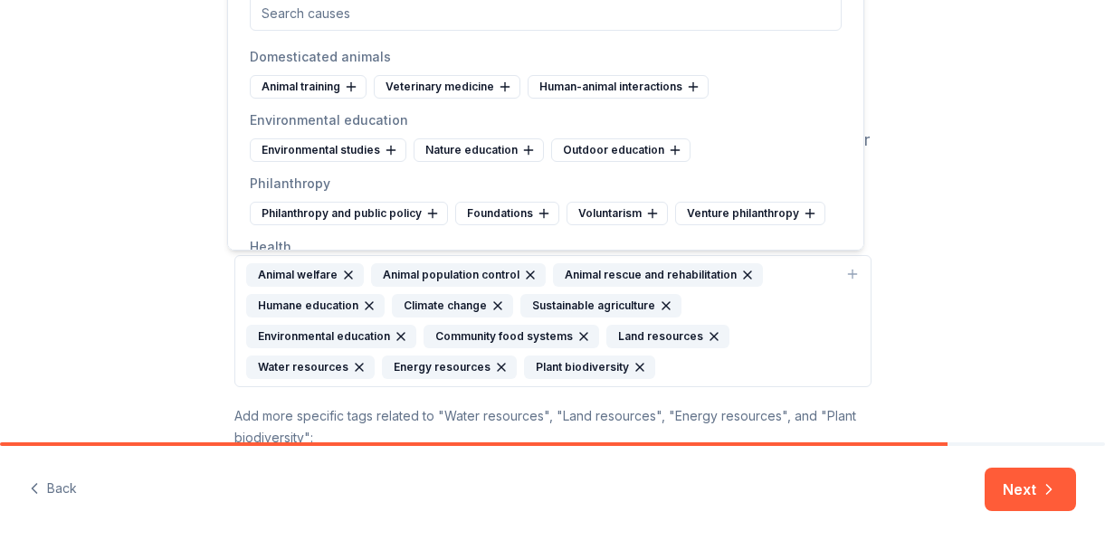
scroll to position [1634, 0]
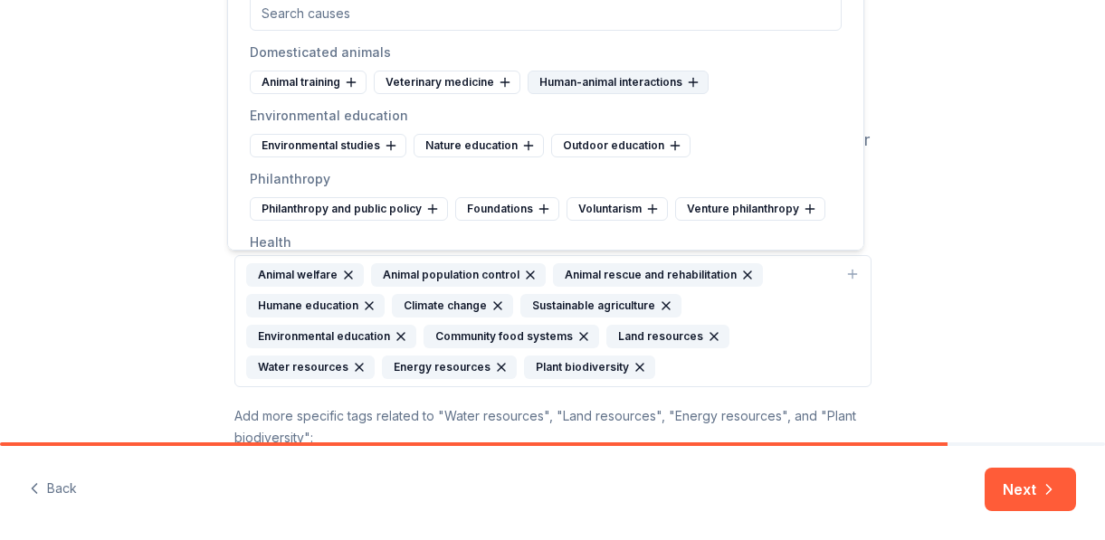
click at [600, 84] on div "Human-animal interactions" at bounding box center [618, 83] width 181 height 24
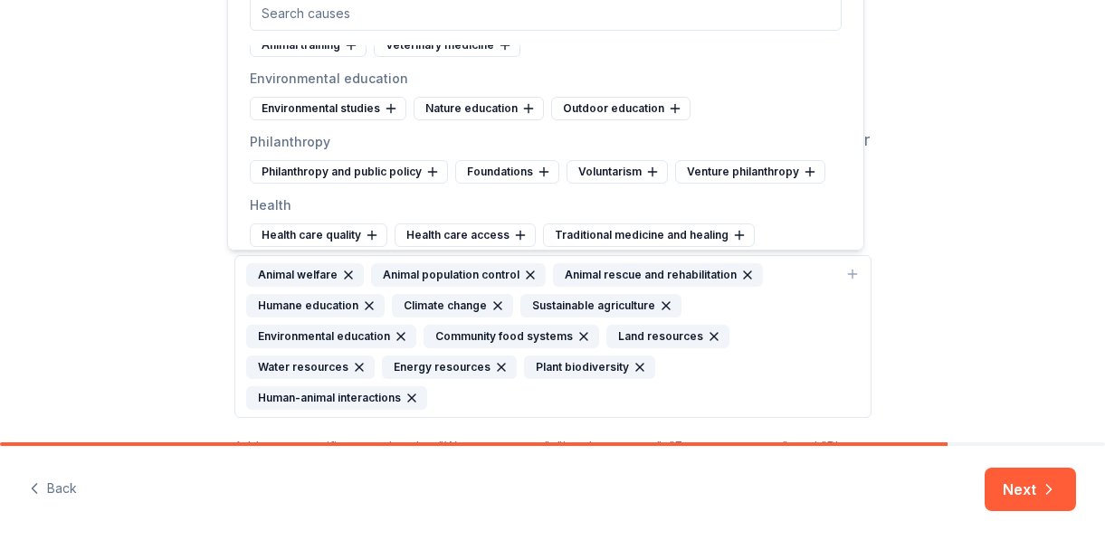
scroll to position [1688, 0]
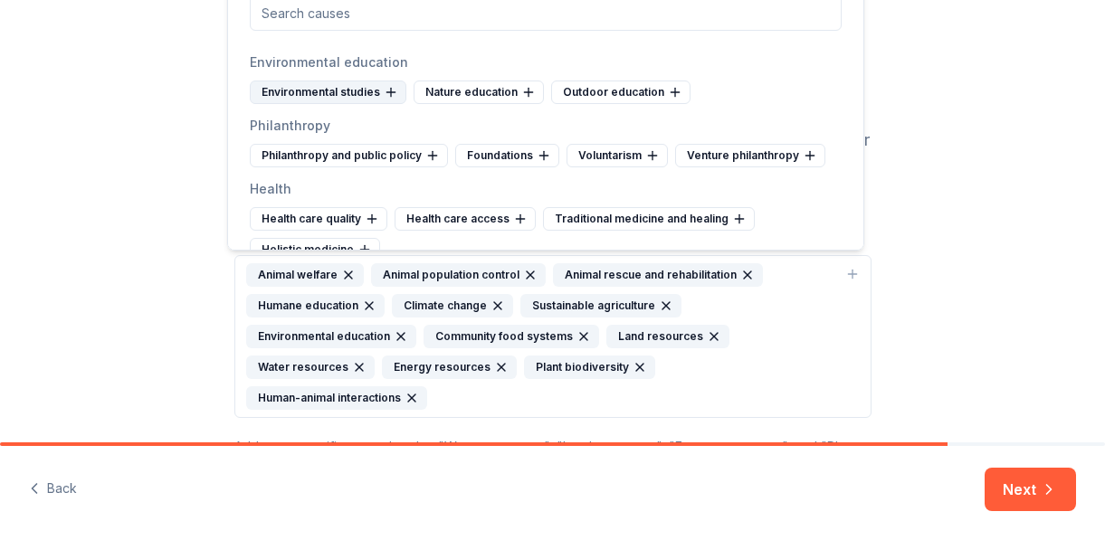
click at [321, 90] on div "Environmental studies" at bounding box center [328, 93] width 157 height 24
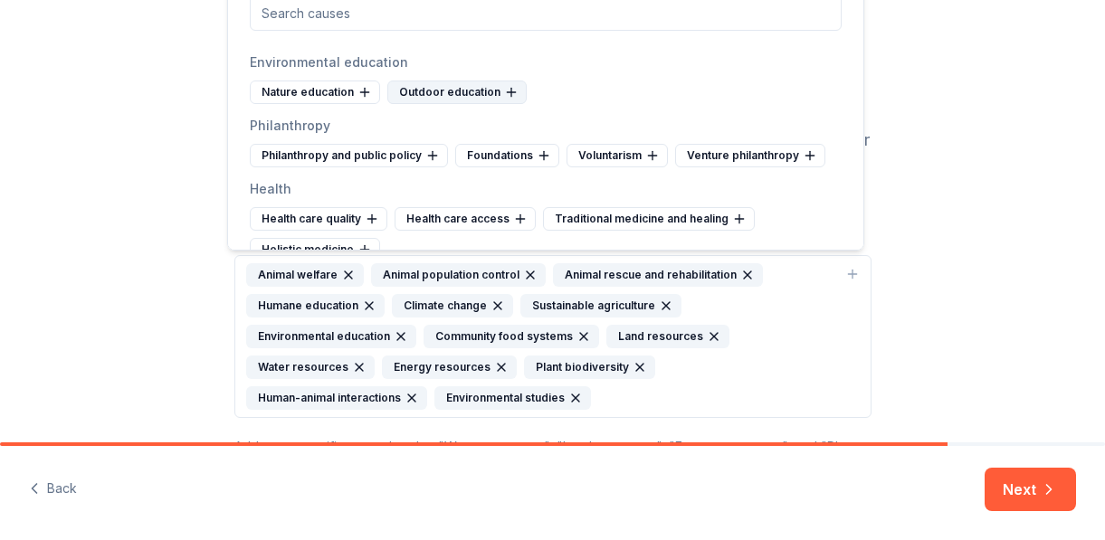
click at [421, 90] on div "Outdoor education" at bounding box center [456, 93] width 139 height 24
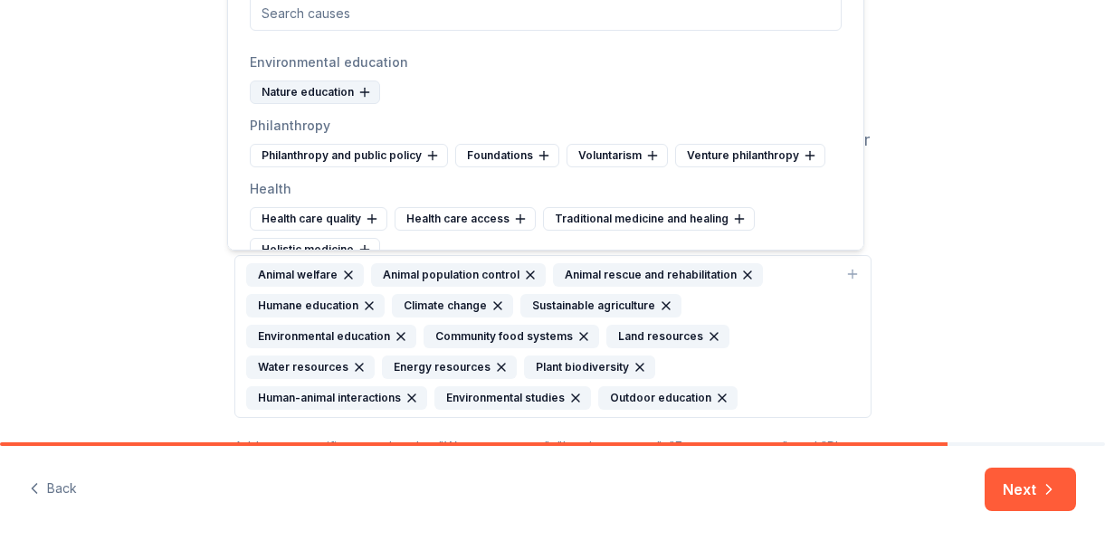
click at [297, 88] on div "Nature education" at bounding box center [315, 93] width 130 height 24
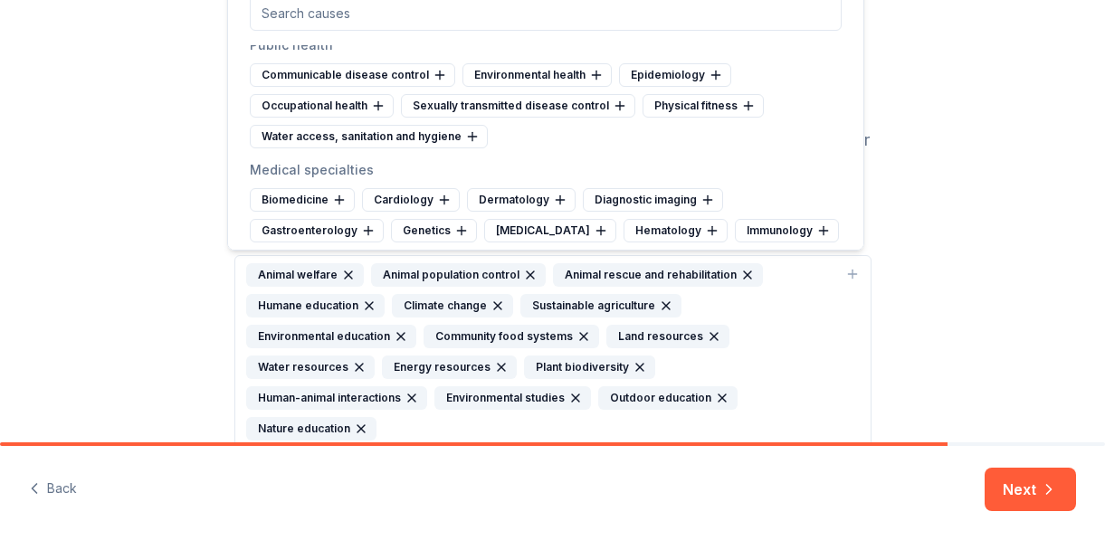
scroll to position [2638, 0]
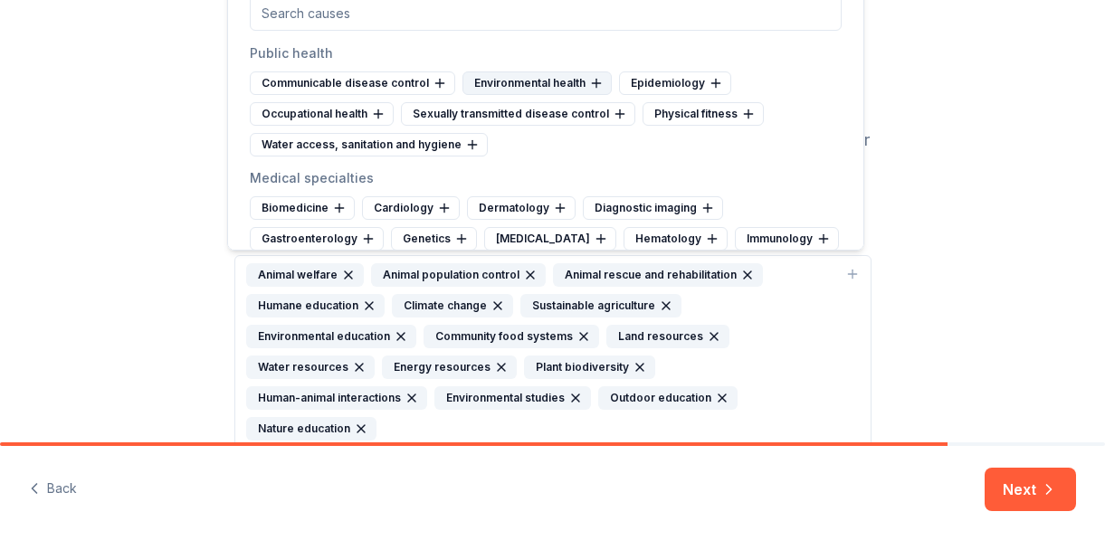
click at [542, 85] on div "Environmental health" at bounding box center [536, 83] width 149 height 24
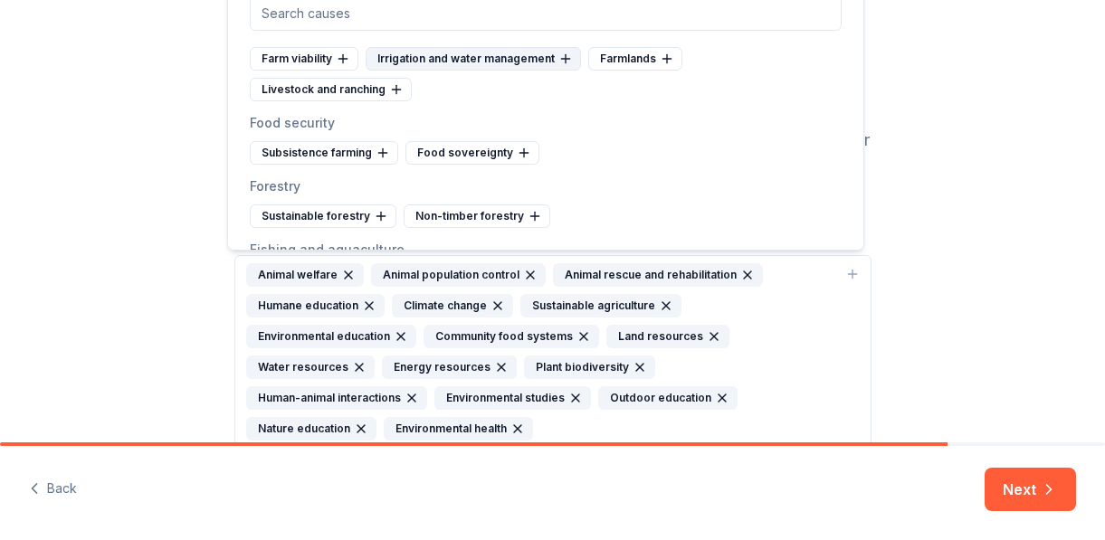
scroll to position [5333, 0]
click at [461, 163] on div "Food sovereignty" at bounding box center [472, 151] width 134 height 24
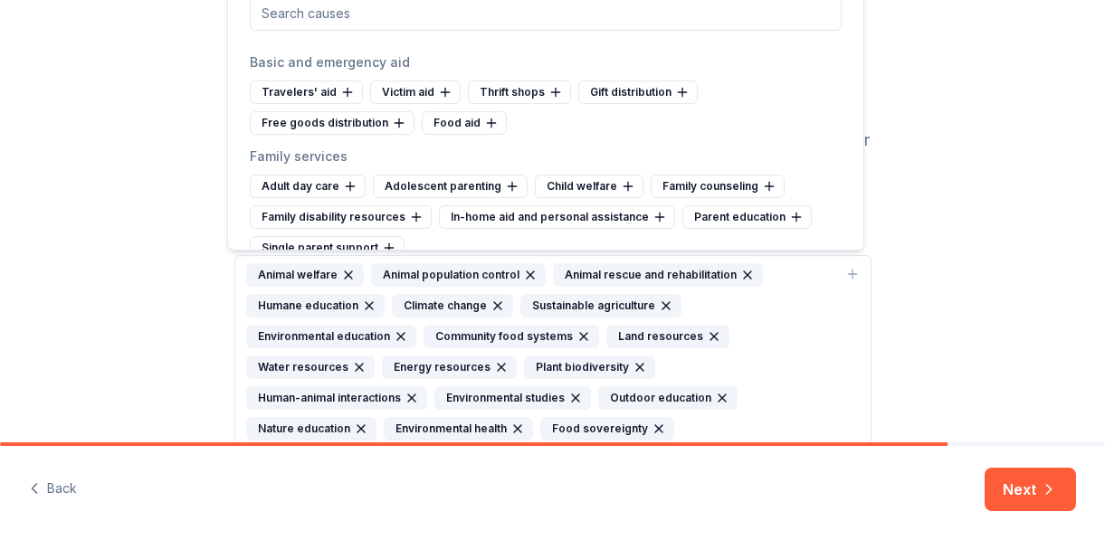
scroll to position [7305, 0]
click at [458, 137] on div "Food aid" at bounding box center [464, 125] width 85 height 24
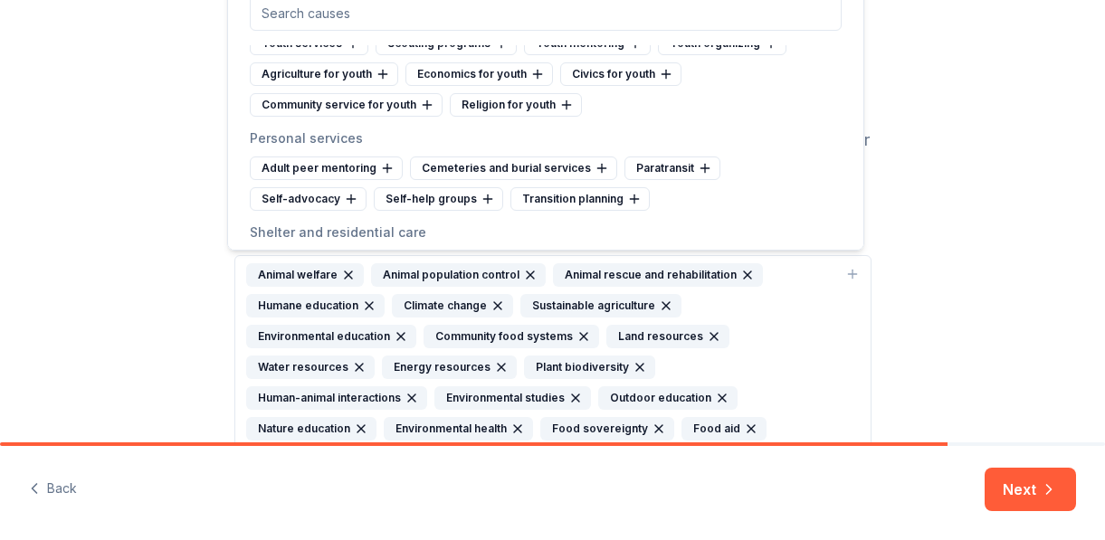
scroll to position [7576, 0]
click at [342, 85] on div "Agriculture for youth" at bounding box center [324, 74] width 148 height 24
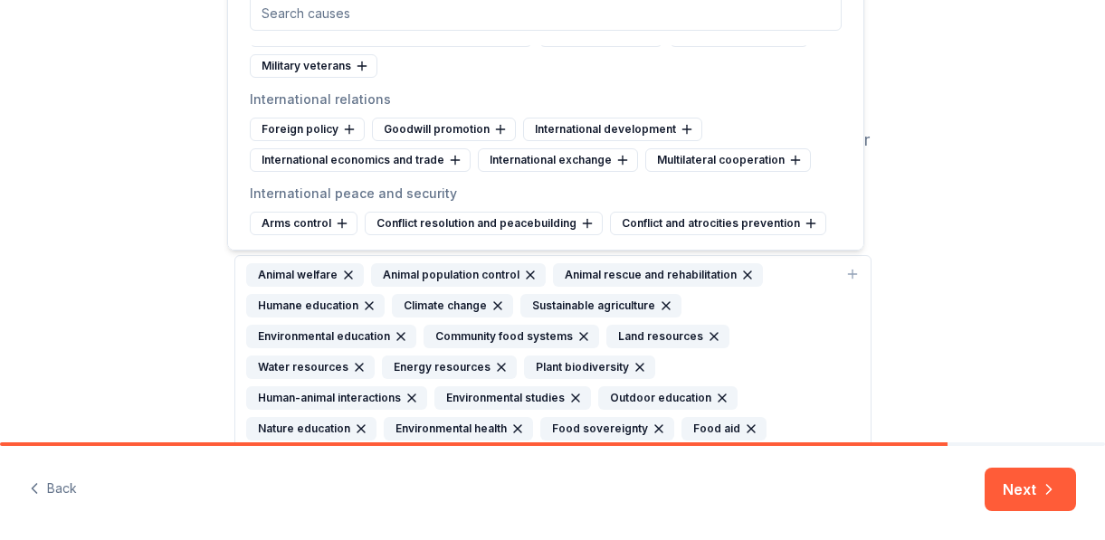
scroll to position [8021, 0]
click at [1018, 475] on button "Next" at bounding box center [1030, 489] width 91 height 43
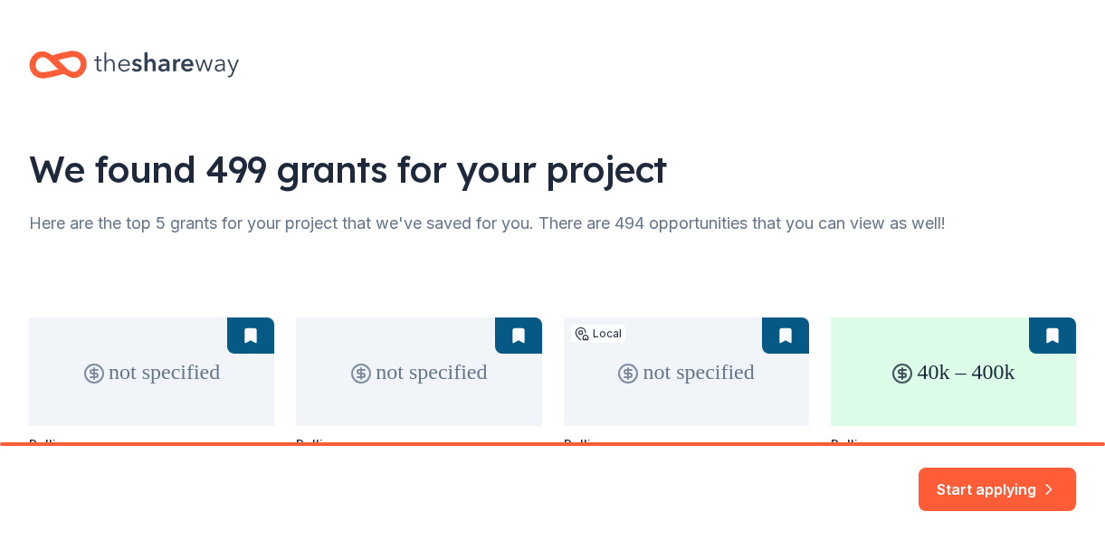
click at [972, 477] on button "Start applying" at bounding box center [996, 479] width 157 height 43
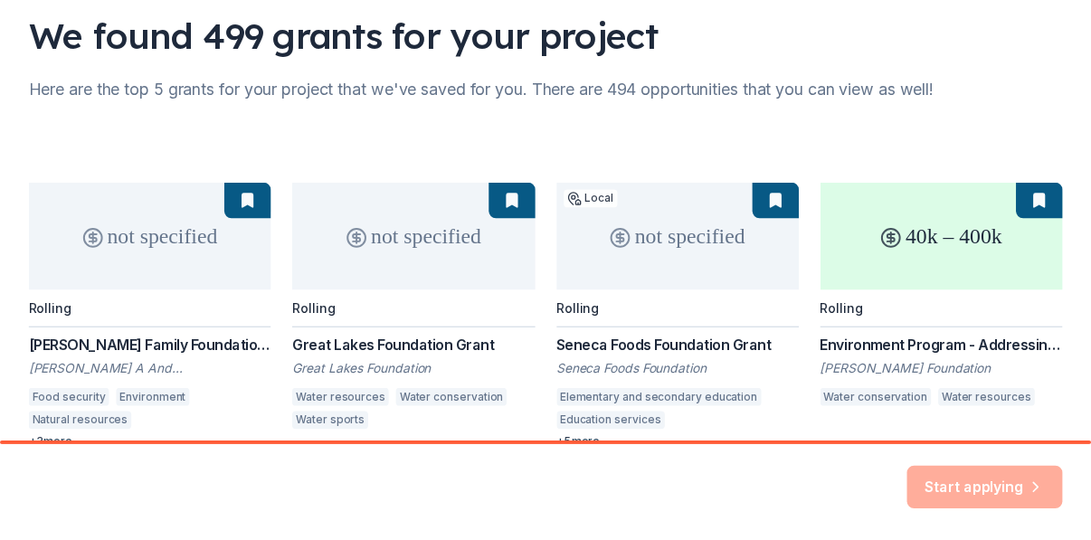
scroll to position [290, 0]
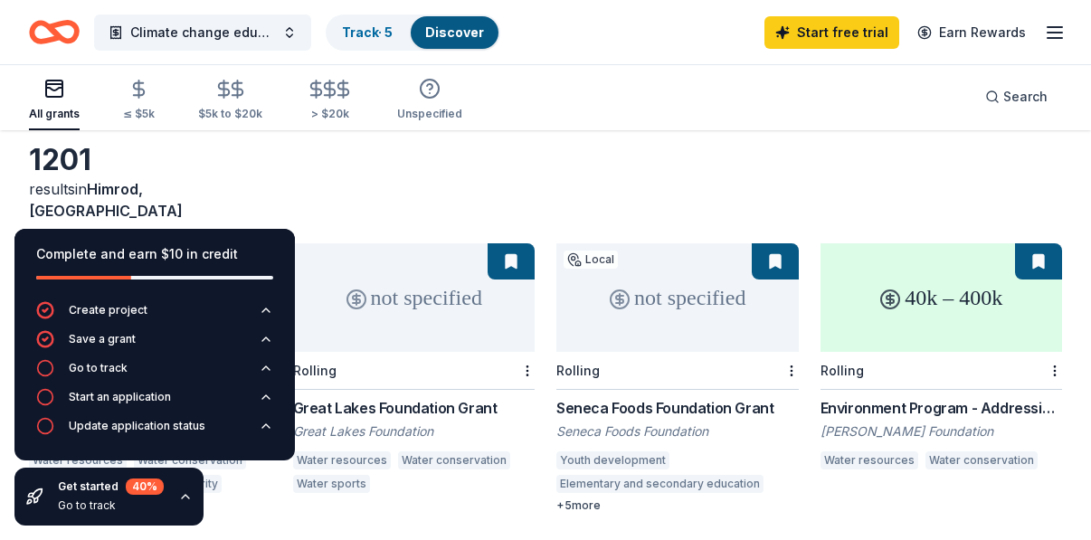
scroll to position [91, 0]
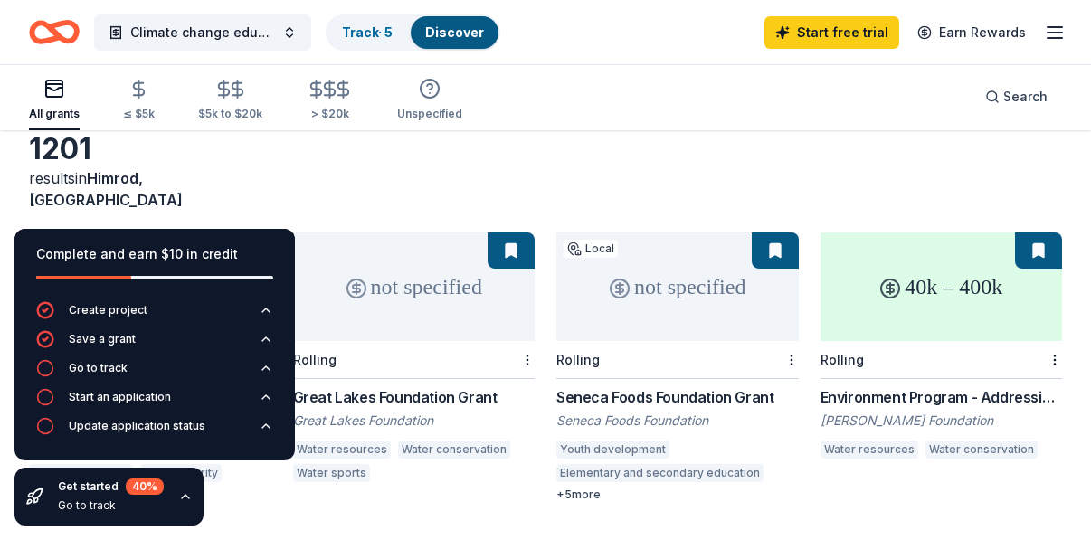
click at [608, 123] on div "All grants ≤ $5k $5k to $20k > $20k Unspecified Search" at bounding box center [545, 96] width 1033 height 67
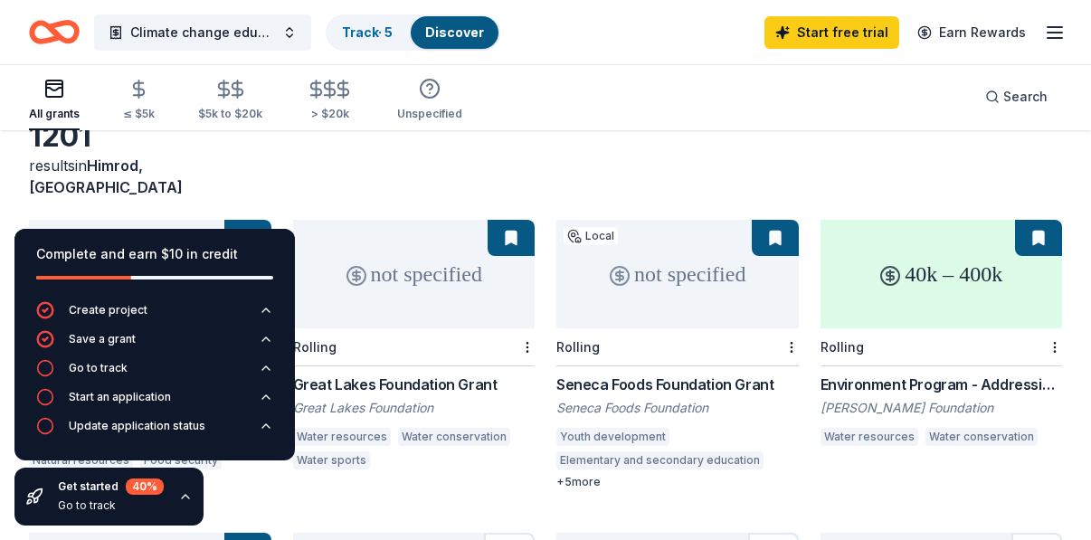
scroll to position [108, 0]
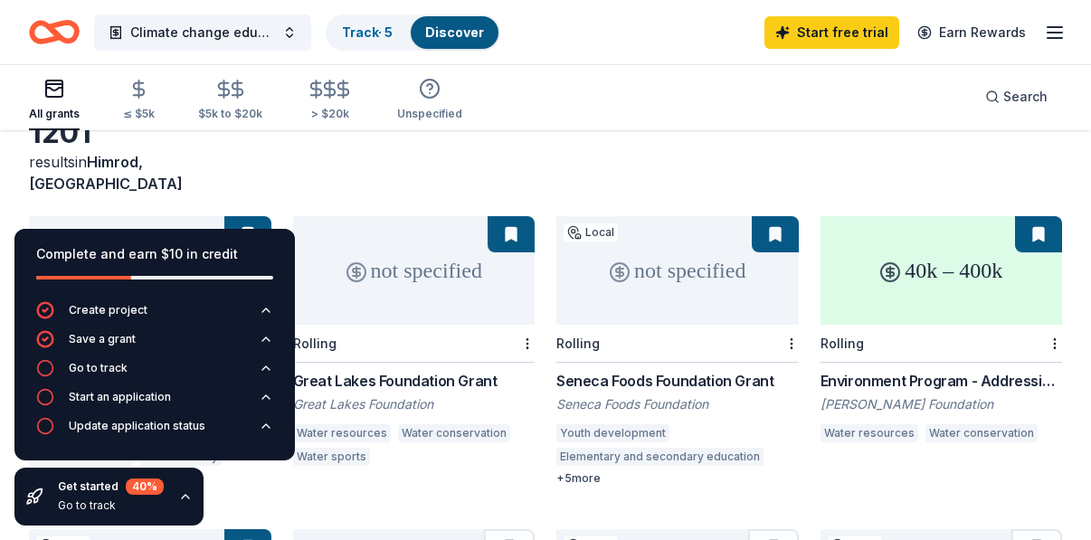
click at [186, 497] on icon "button" at bounding box center [185, 497] width 7 height 4
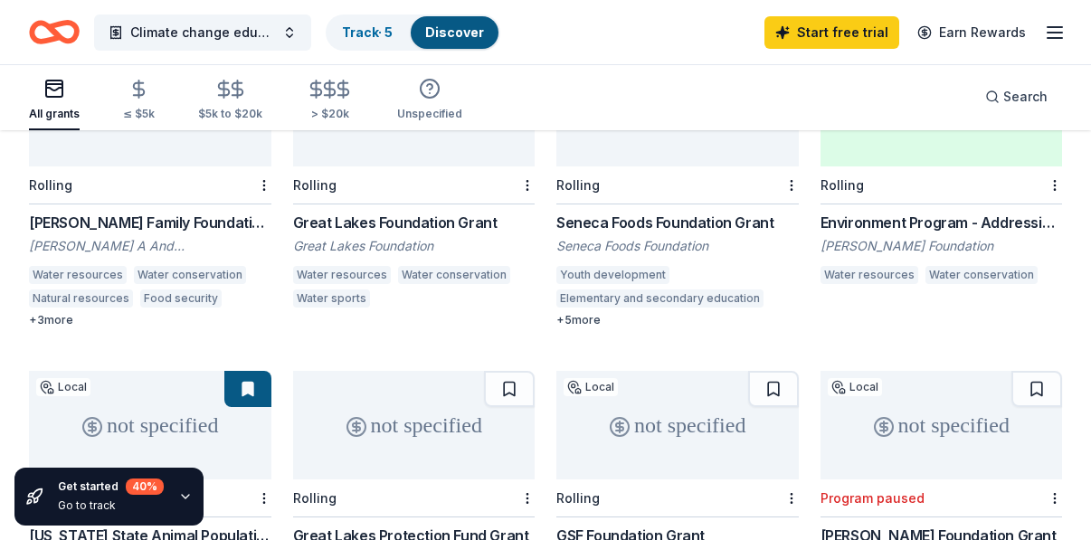
scroll to position [267, 0]
click at [587, 312] on div "+ 5 more" at bounding box center [678, 319] width 243 height 14
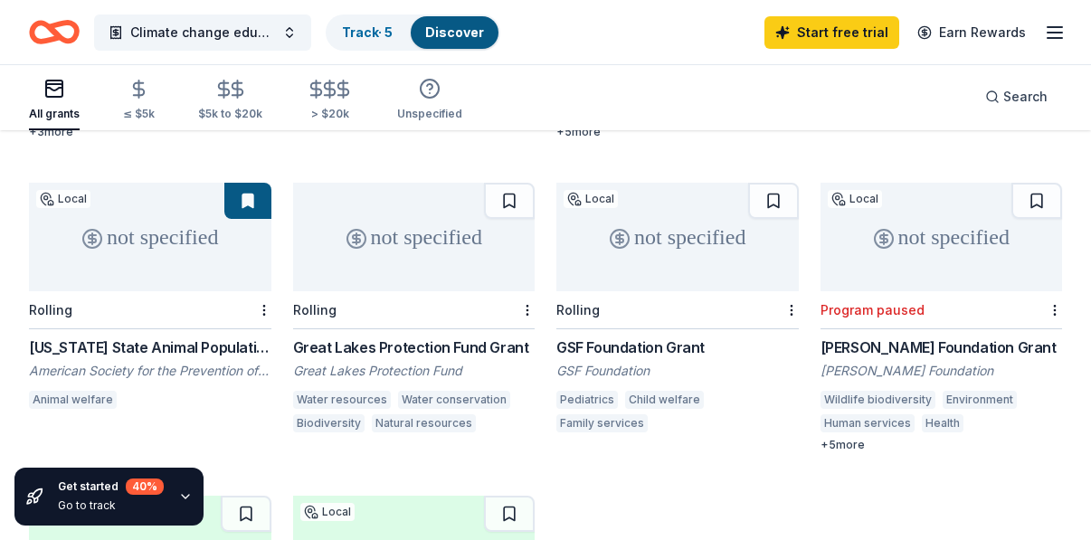
scroll to position [457, 0]
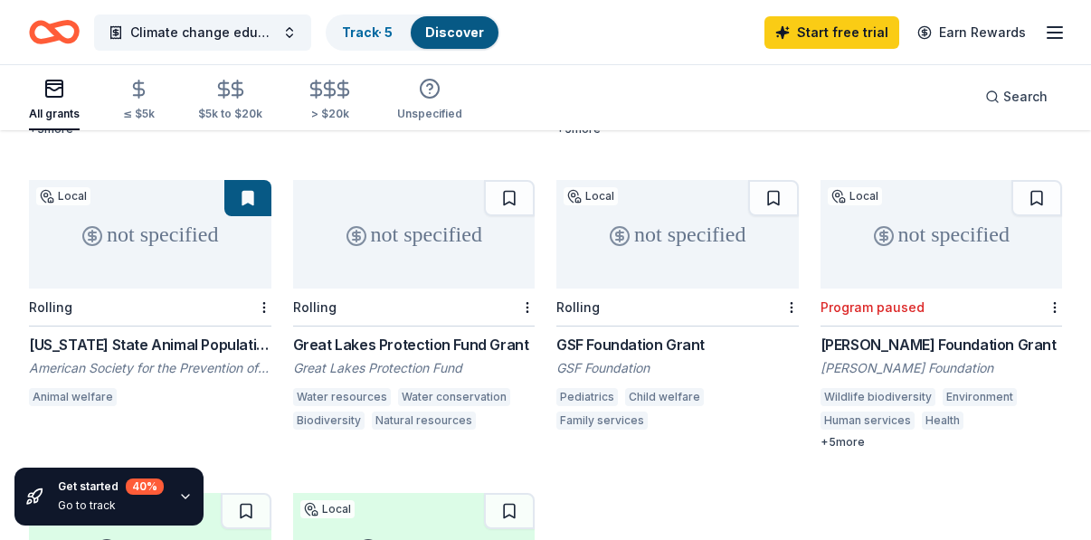
click at [208, 334] on div "[US_STATE] State Animal Population Control Grant Program" at bounding box center [150, 345] width 243 height 22
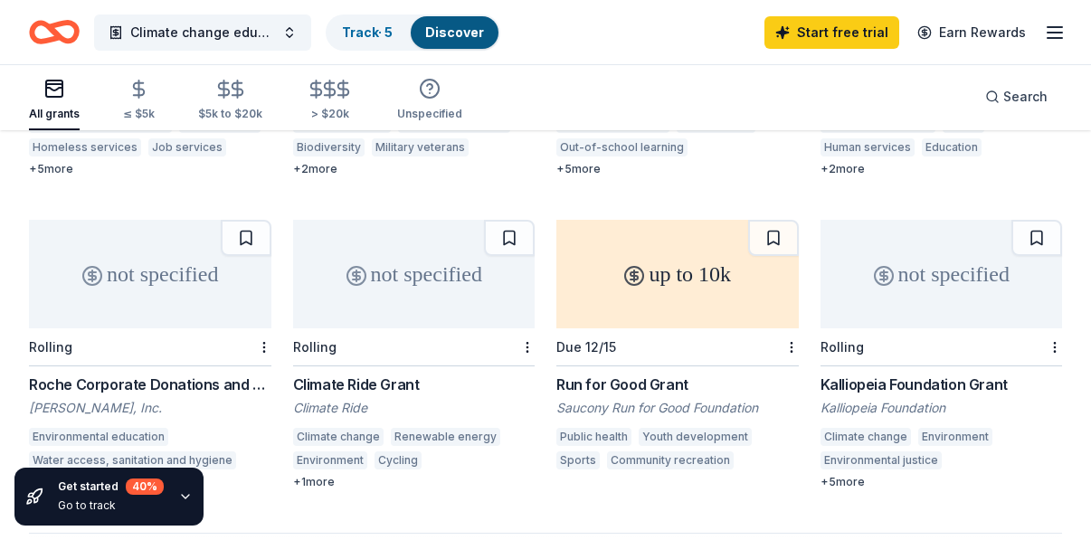
scroll to position [1355, 0]
click at [894, 376] on div "Kalliopeia Foundation Grant" at bounding box center [942, 387] width 243 height 22
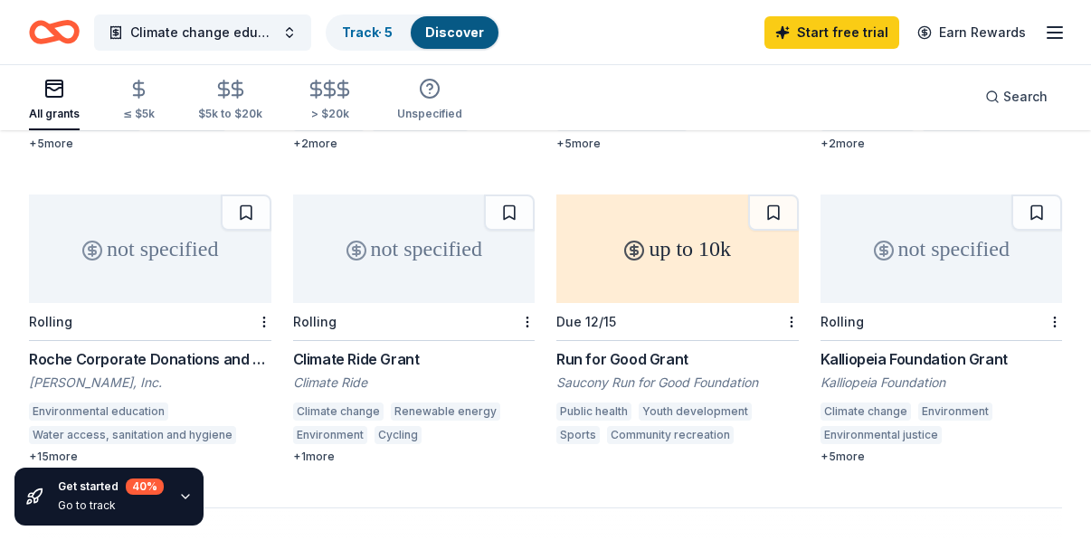
scroll to position [1384, 0]
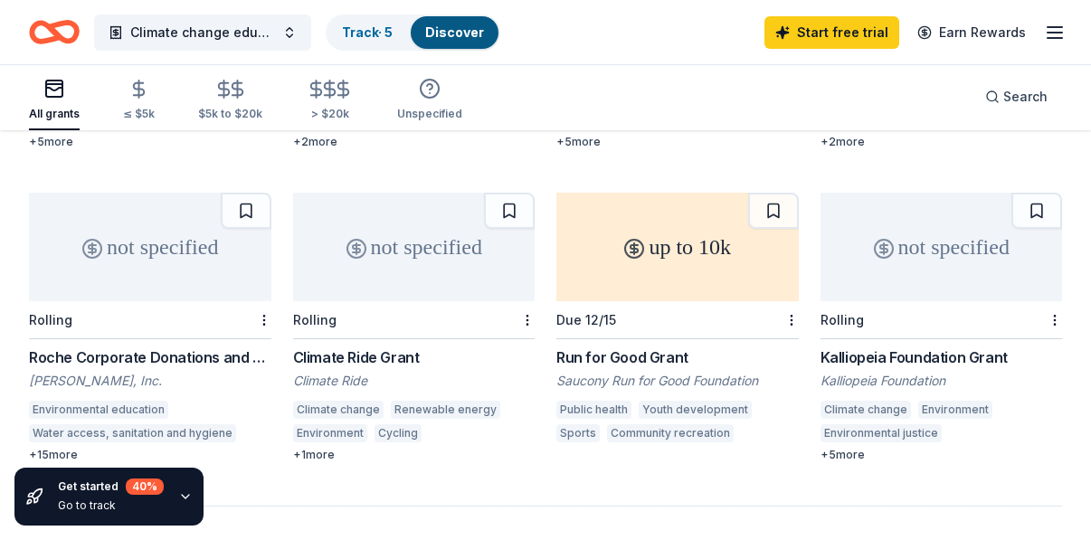
click at [207, 372] on div "La Roche, Inc." at bounding box center [150, 381] width 243 height 18
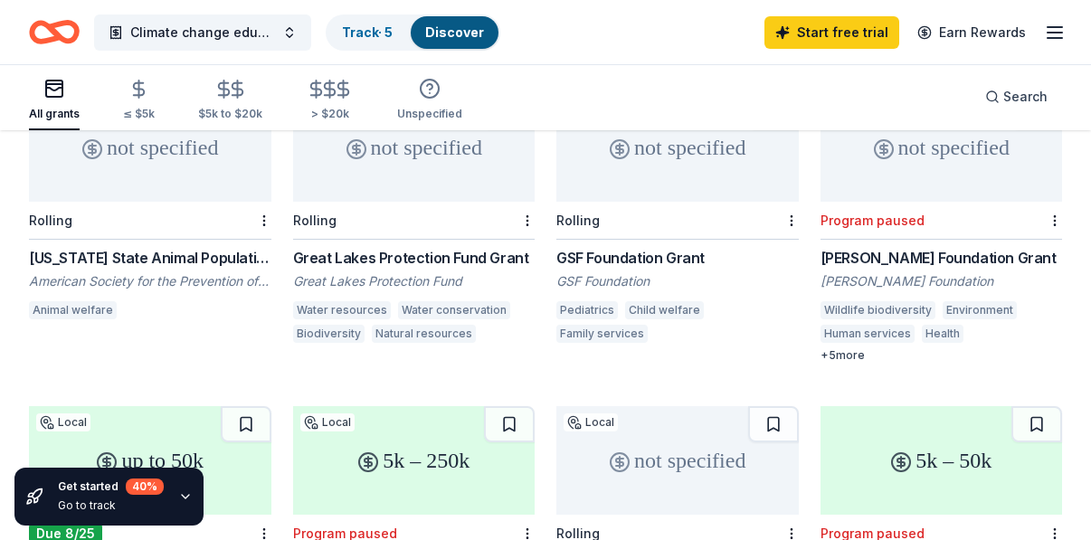
scroll to position [353, 0]
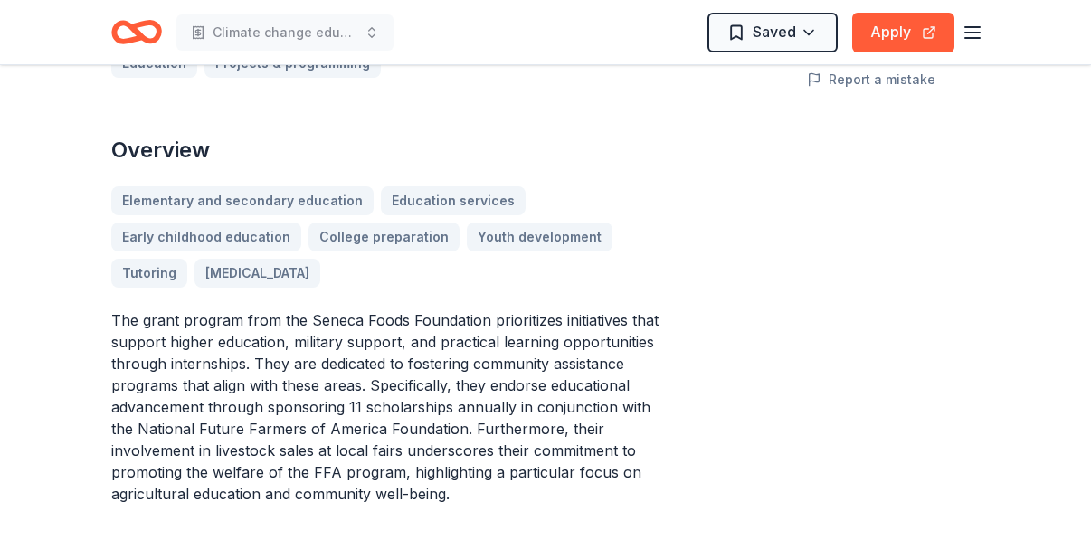
scroll to position [453, 0]
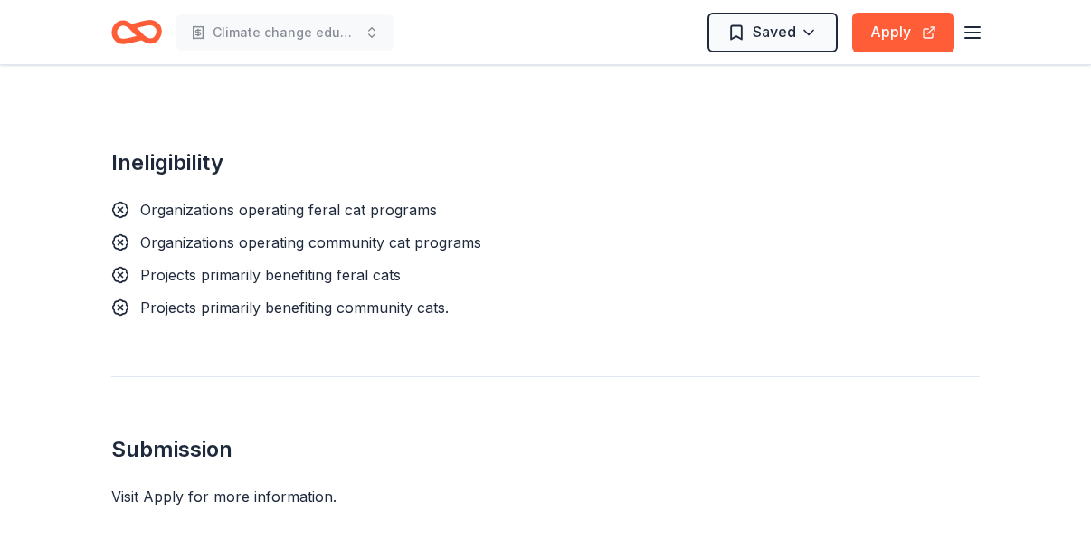
scroll to position [1777, 0]
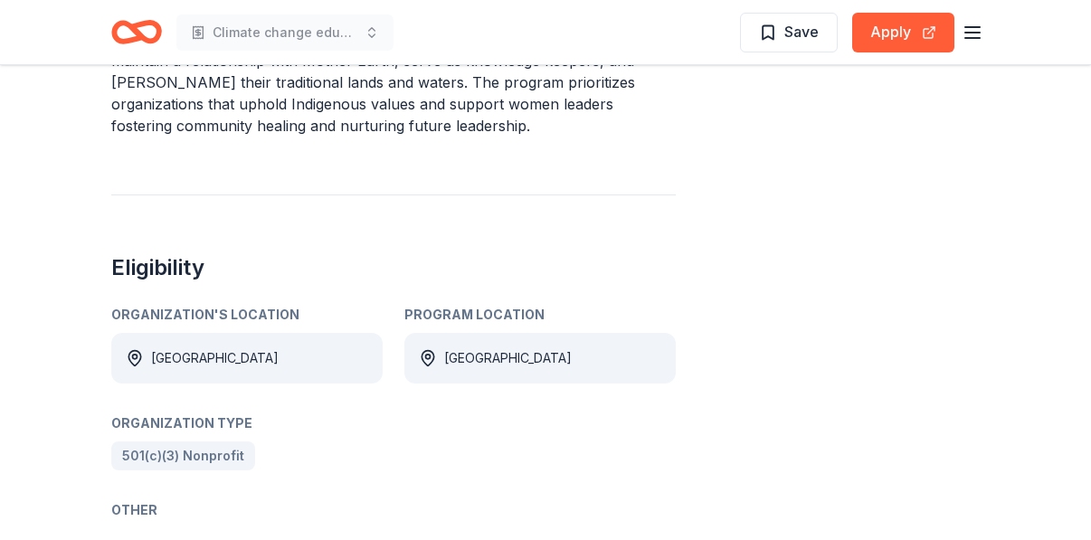
scroll to position [986, 0]
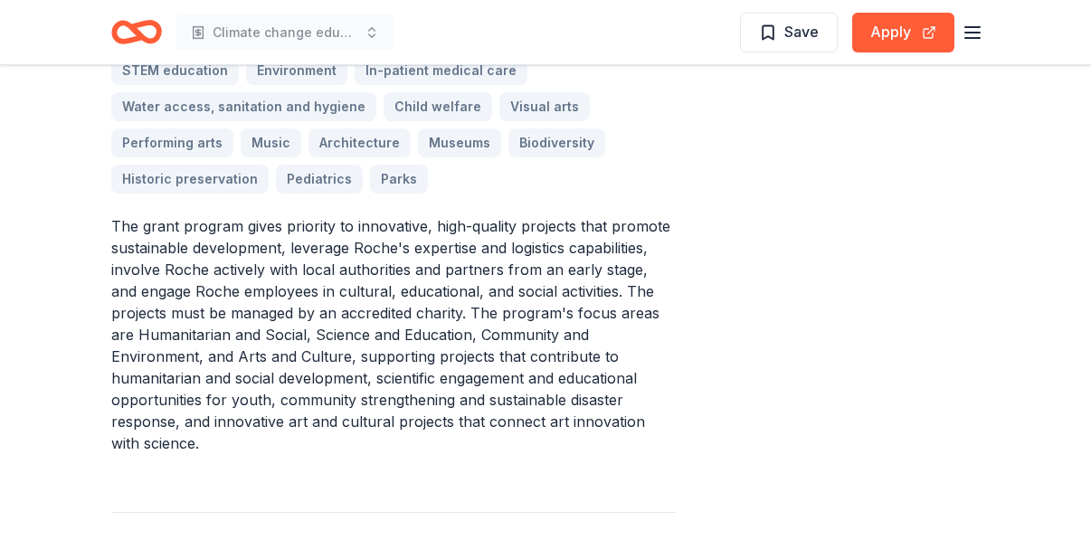
scroll to position [602, 0]
